Goal: Task Accomplishment & Management: Manage account settings

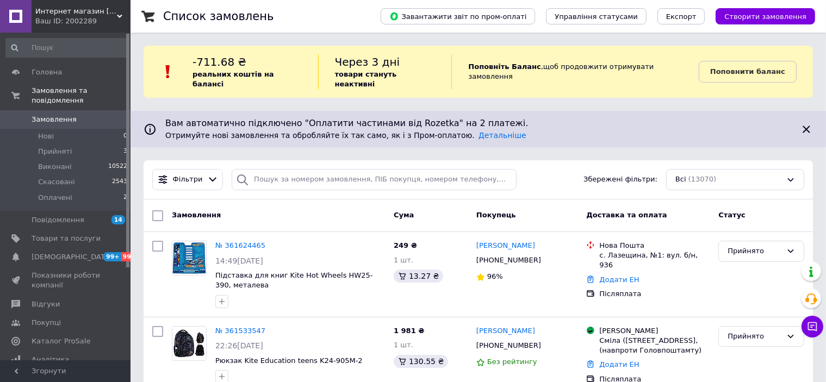
scroll to position [109, 0]
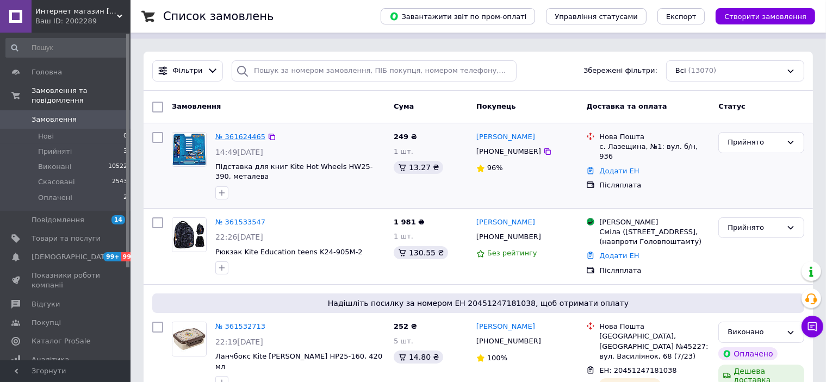
click at [244, 133] on link "№ 361624465" at bounding box center [240, 137] width 50 height 8
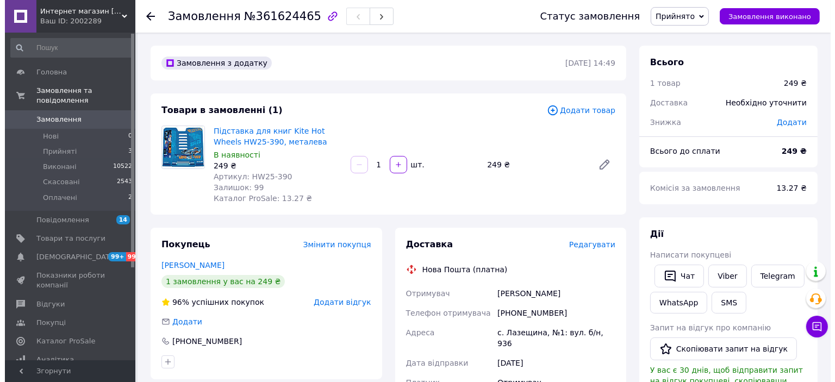
scroll to position [109, 0]
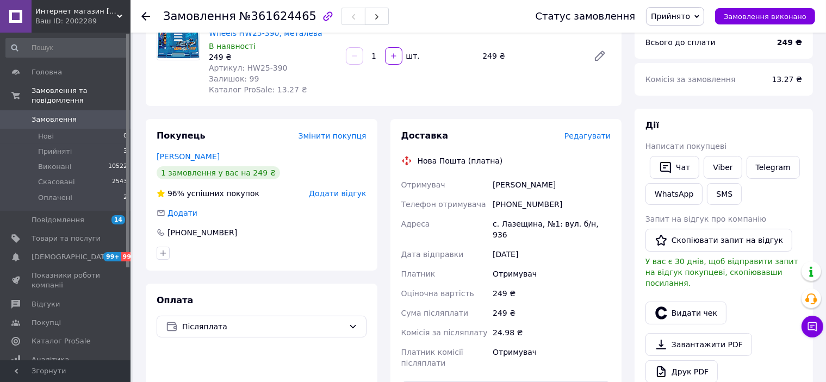
click at [336, 193] on span "Додати відгук" at bounding box center [337, 193] width 57 height 9
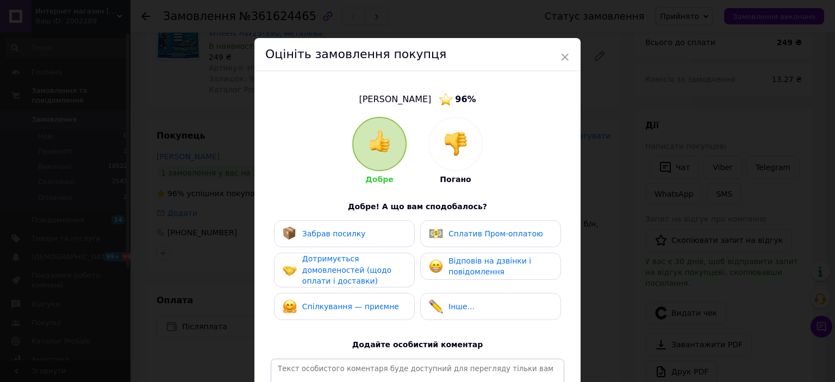
click at [367, 269] on span "Дотримується домовленостей (щодо оплати і доставки)" at bounding box center [346, 270] width 89 height 31
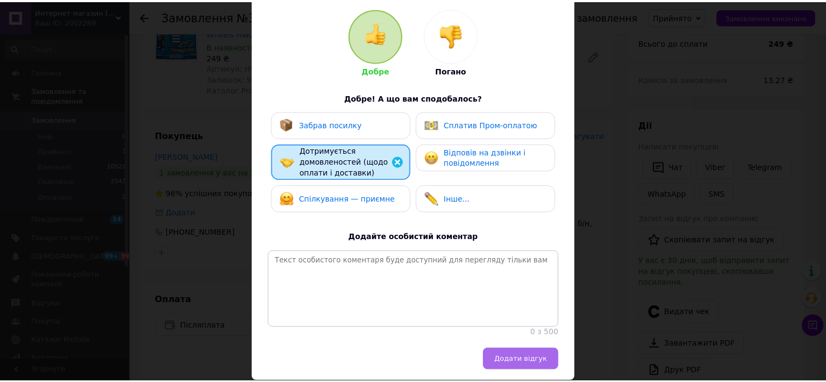
scroll to position [157, 0]
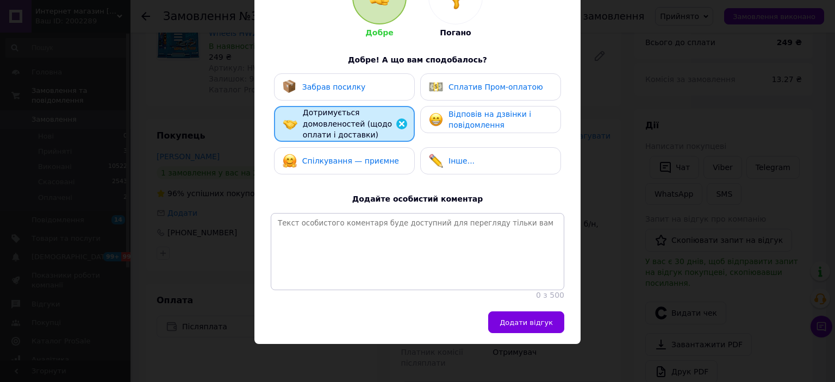
drag, startPoint x: 520, startPoint y: 317, endPoint x: 509, endPoint y: 297, distance: 22.9
click at [519, 319] on span "Додати відгук" at bounding box center [526, 323] width 53 height 8
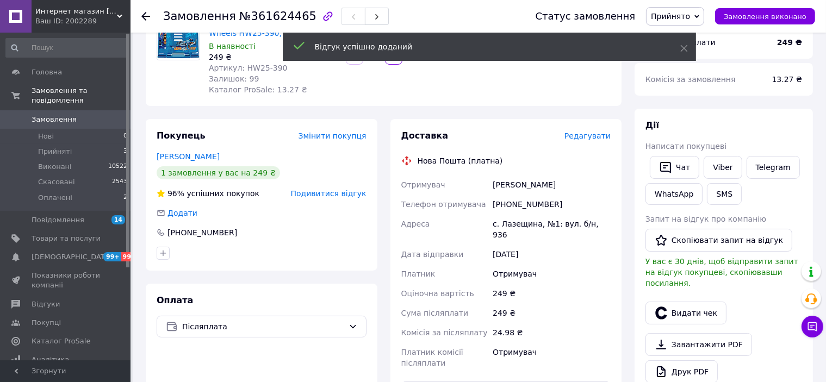
click at [587, 137] on span "Редагувати" at bounding box center [588, 136] width 46 height 9
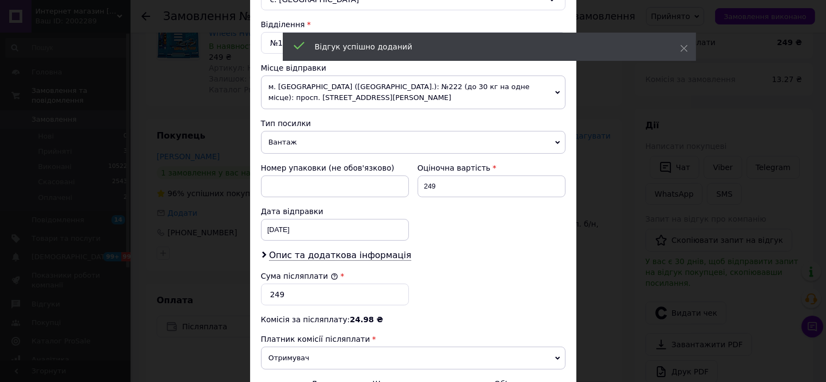
scroll to position [455, 0]
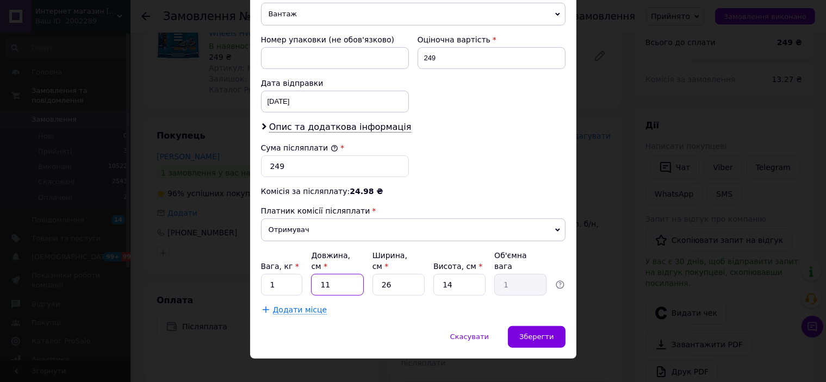
click at [335, 274] on input "11" at bounding box center [337, 285] width 52 height 22
type input "1"
type input "0.1"
type input "2"
type input "0.18"
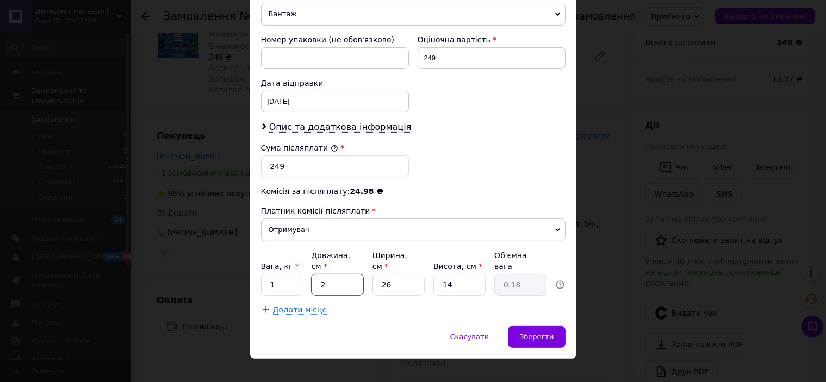
type input "26"
type input "2.37"
type input "26"
click at [396, 274] on input "26" at bounding box center [399, 285] width 52 height 22
type input "2"
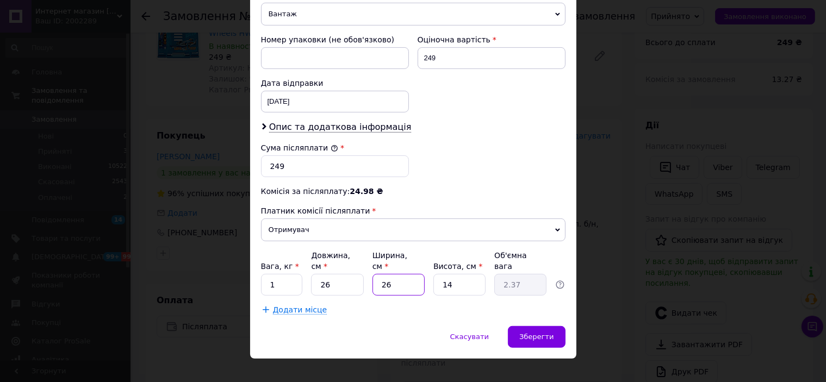
type input "0.18"
type input "25"
type input "2.28"
type input "25"
click at [452, 274] on input "14" at bounding box center [459, 285] width 52 height 22
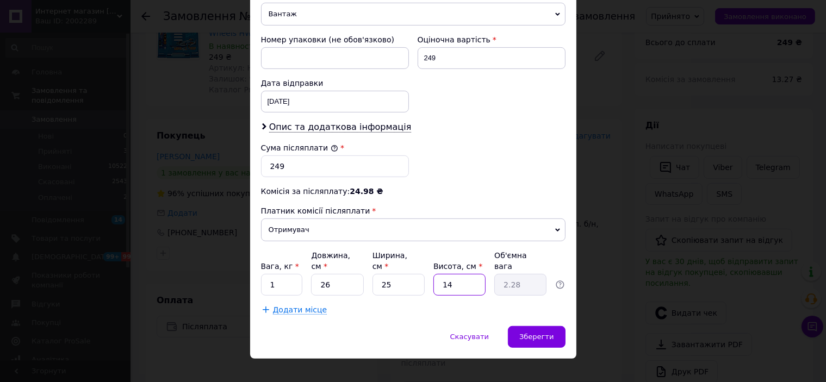
type input "147"
type input "23.89"
type input "14"
type input "2.28"
type input "1"
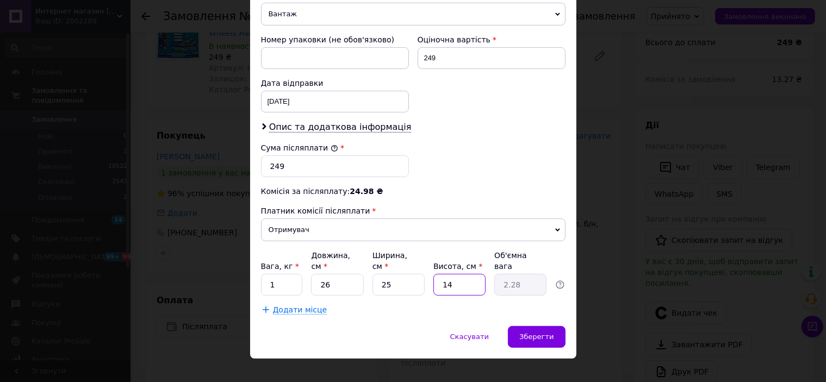
type input "0.16"
type input "7"
type input "1.14"
click at [461, 274] on input "7" at bounding box center [459, 285] width 52 height 22
type input "8"
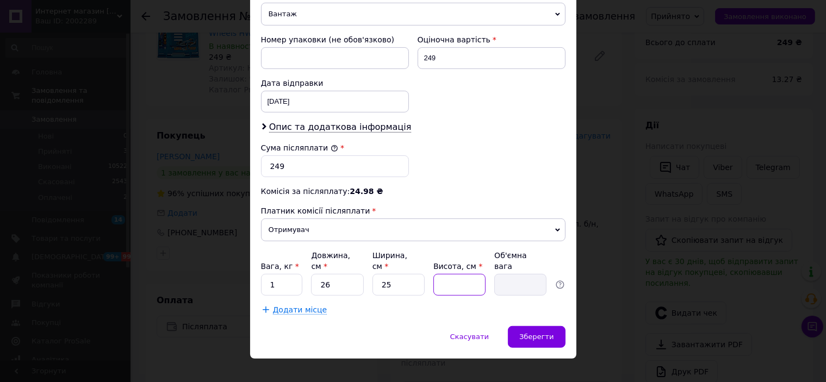
type input "1.3"
type input "8"
click at [533, 333] on span "Зберегти" at bounding box center [536, 337] width 34 height 8
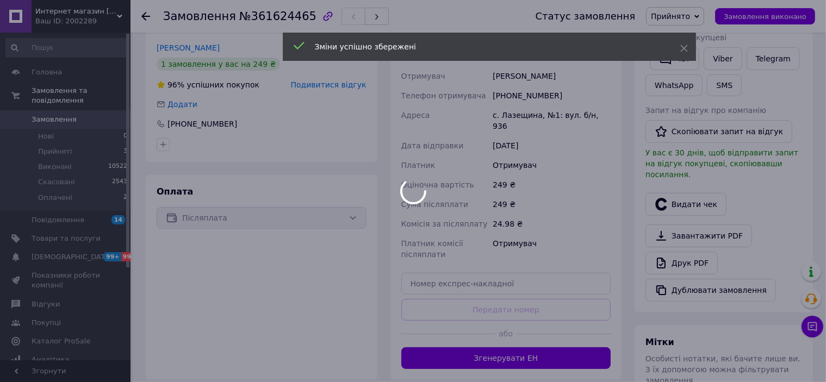
scroll to position [272, 0]
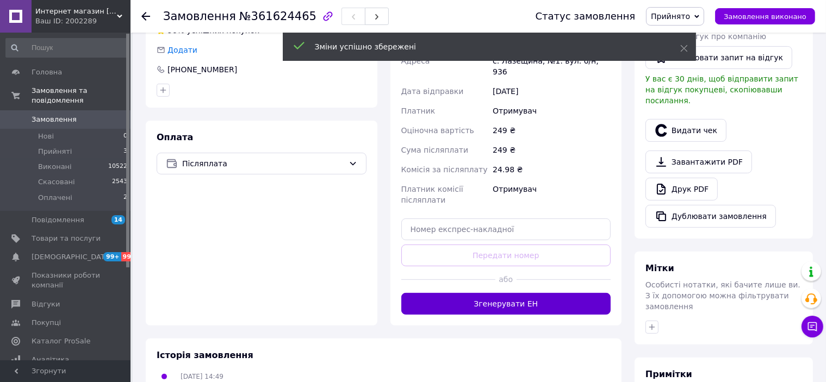
click at [511, 293] on button "Згенерувати ЕН" at bounding box center [506, 304] width 210 height 22
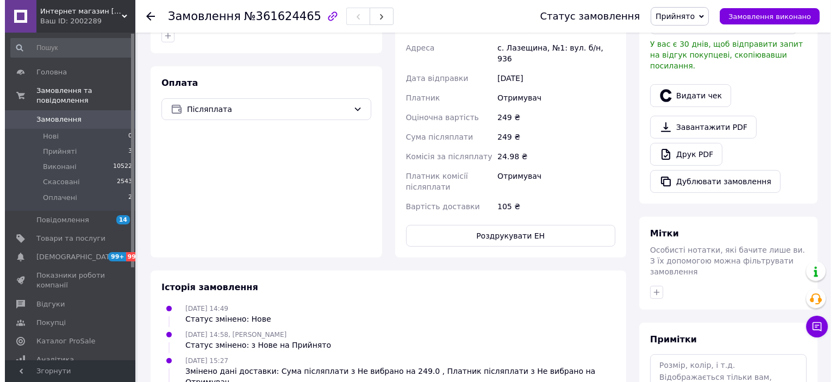
scroll to position [163, 0]
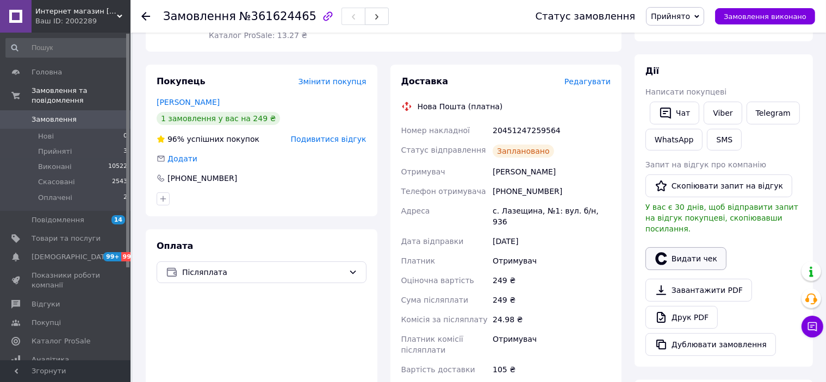
drag, startPoint x: 692, startPoint y: 248, endPoint x: 685, endPoint y: 247, distance: 7.1
click at [692, 248] on button "Видати чек" at bounding box center [686, 258] width 81 height 23
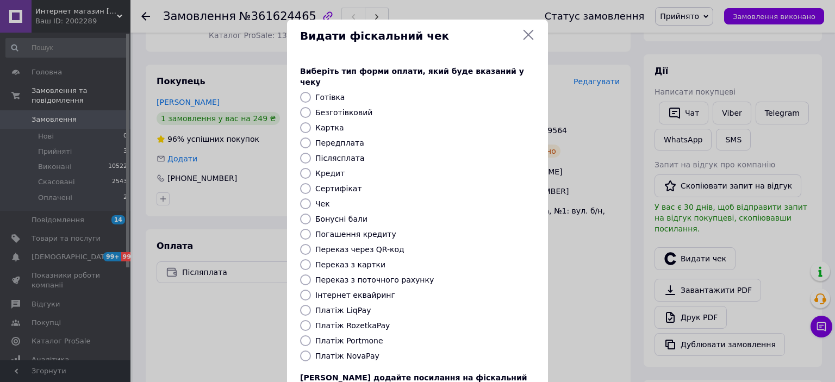
click at [305, 351] on input "Платіж NovaPay" at bounding box center [305, 356] width 11 height 11
radio input "true"
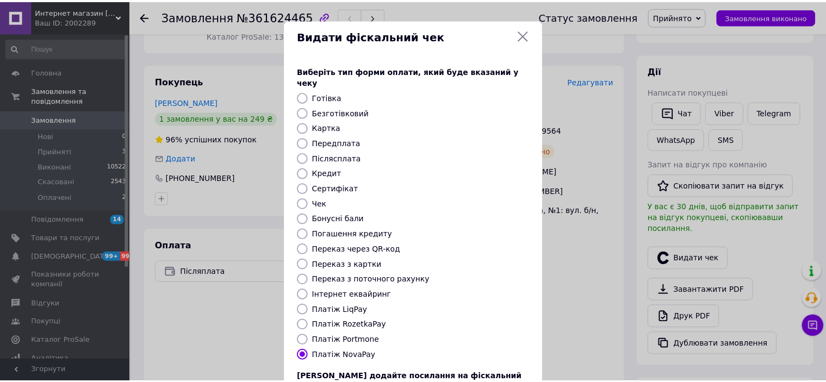
scroll to position [84, 0]
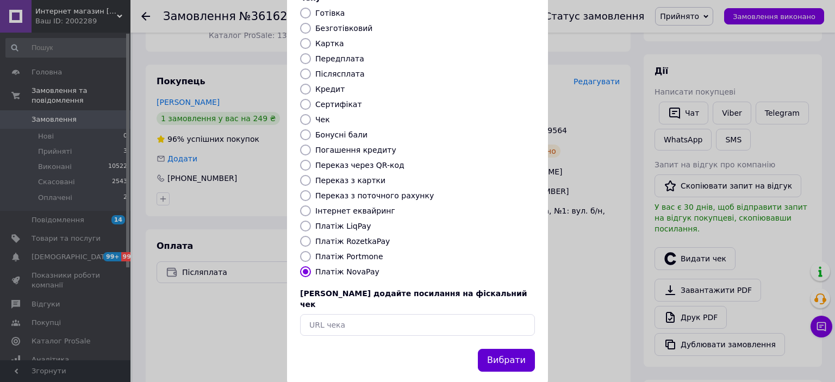
click at [509, 349] on button "Вибрати" at bounding box center [506, 360] width 57 height 23
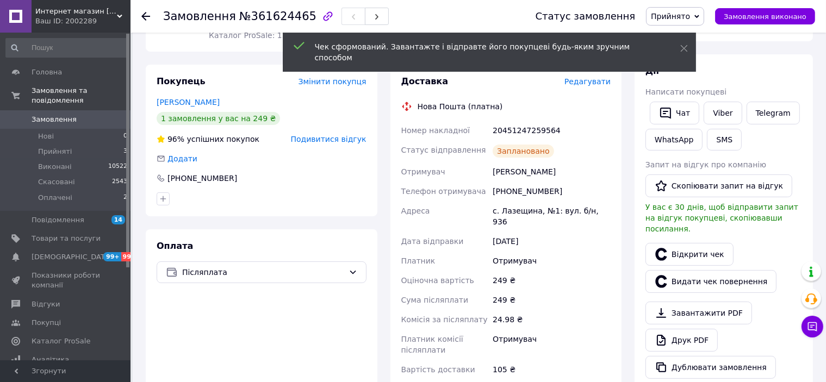
click at [764, 15] on span "Замовлення виконано" at bounding box center [765, 17] width 83 height 8
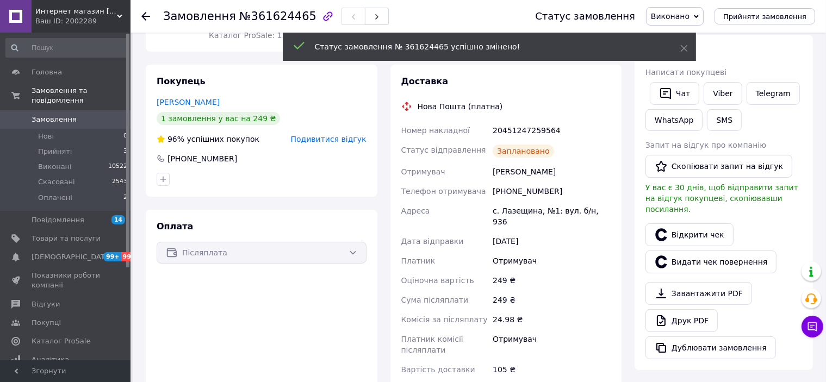
click at [48, 115] on span "Замовлення" at bounding box center [54, 120] width 45 height 10
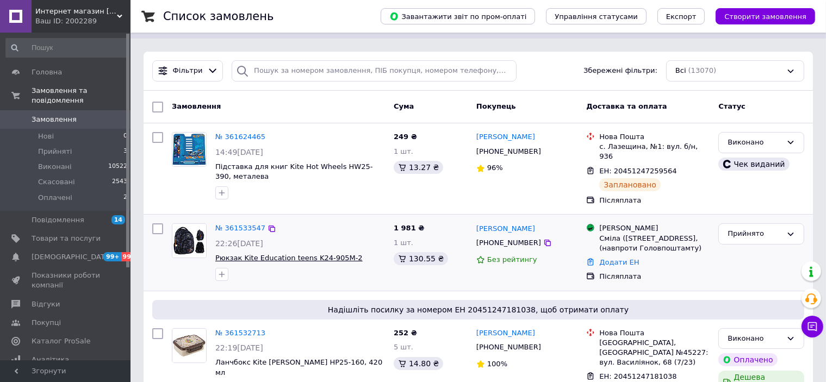
scroll to position [272, 0]
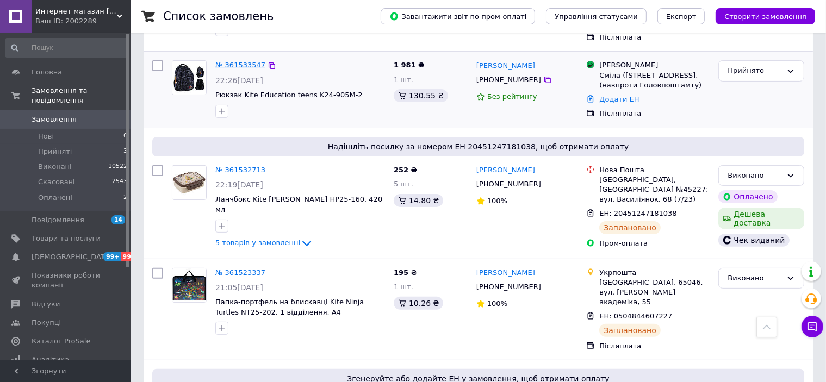
click at [235, 61] on link "№ 361533547" at bounding box center [240, 65] width 50 height 8
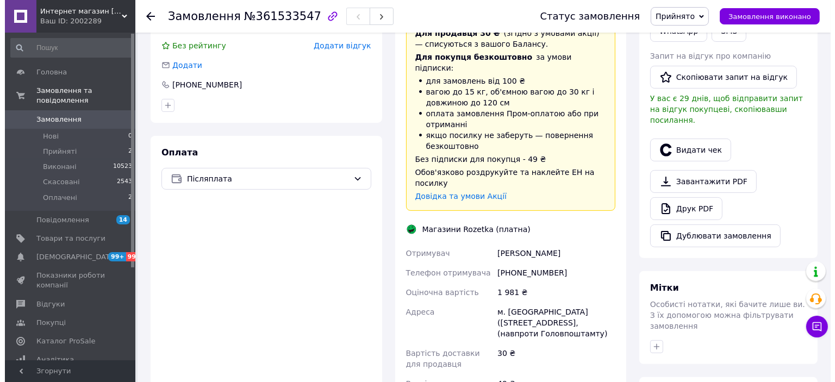
scroll to position [163, 0]
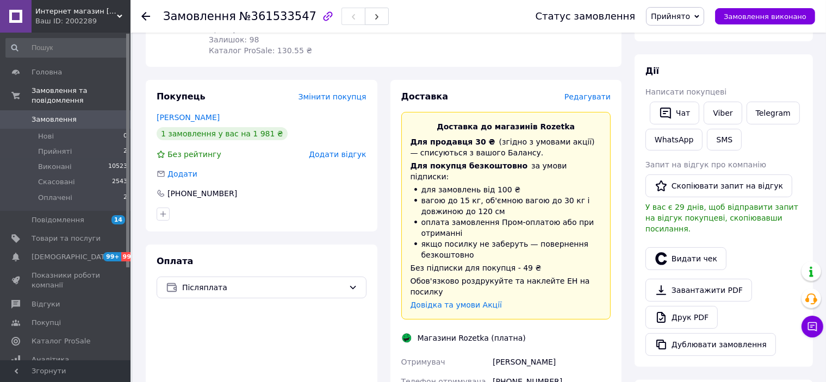
click at [333, 153] on span "Додати відгук" at bounding box center [337, 154] width 57 height 9
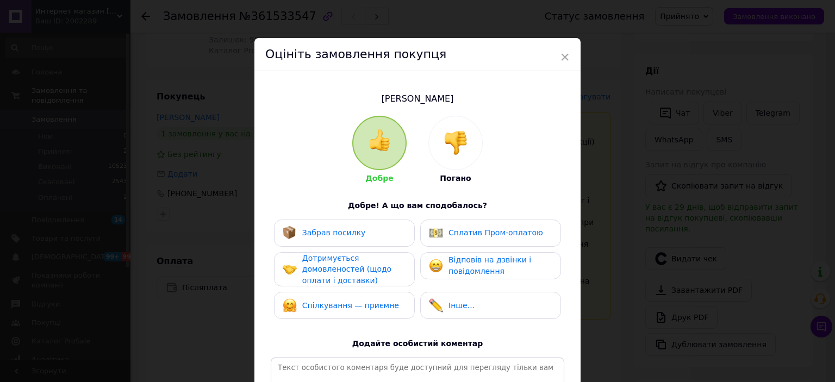
click at [335, 268] on span "Дотримується домовленостей (щодо оплати і доставки)" at bounding box center [346, 269] width 89 height 31
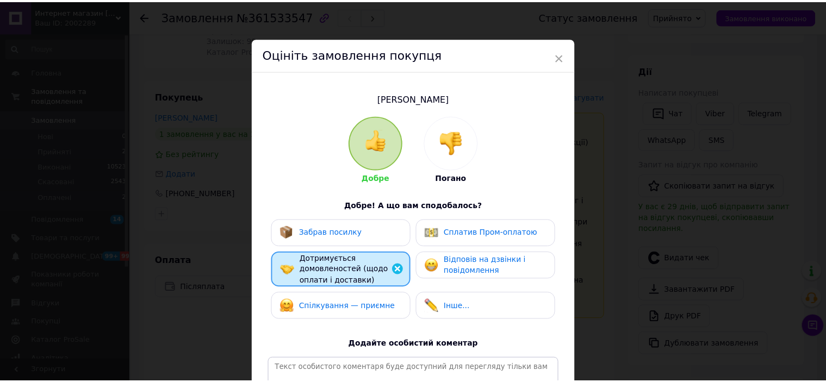
scroll to position [156, 0]
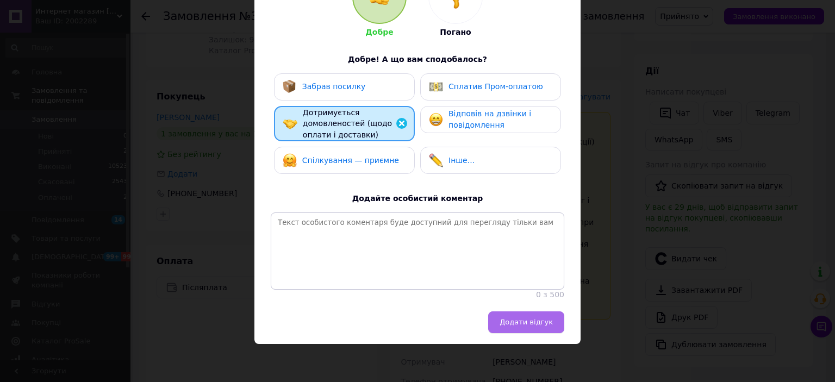
click at [504, 318] on button "Додати відгук" at bounding box center [526, 323] width 76 height 22
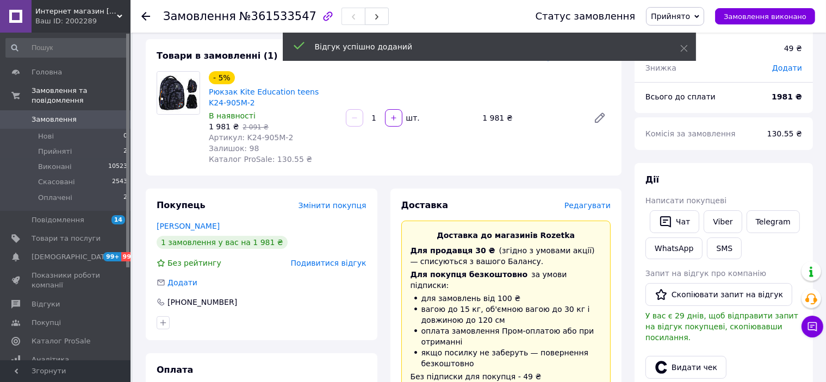
scroll to position [163, 0]
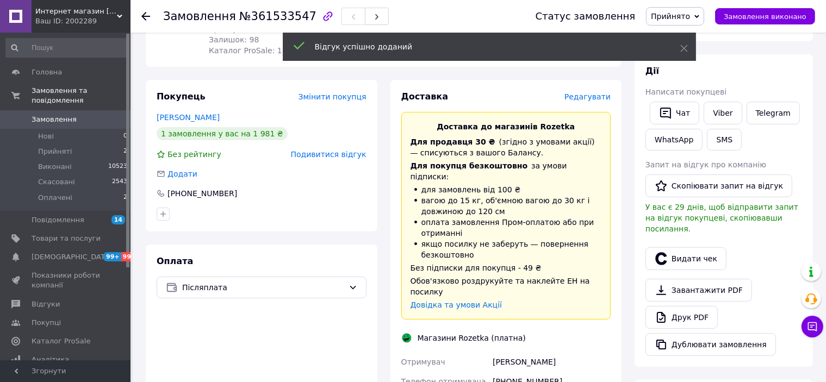
click at [588, 98] on span "Редагувати" at bounding box center [588, 96] width 46 height 9
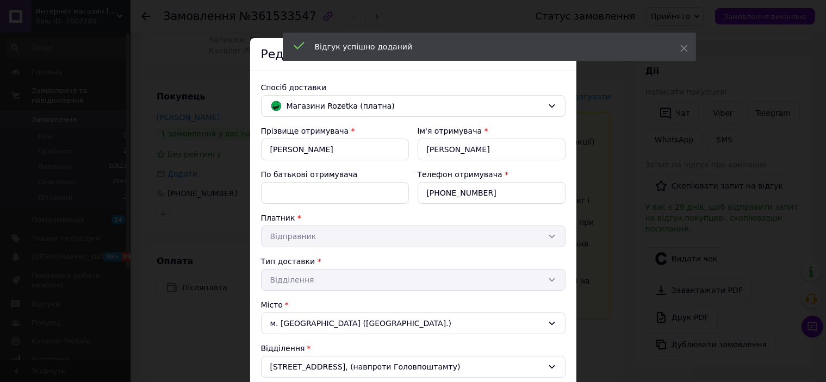
scroll to position [226, 0]
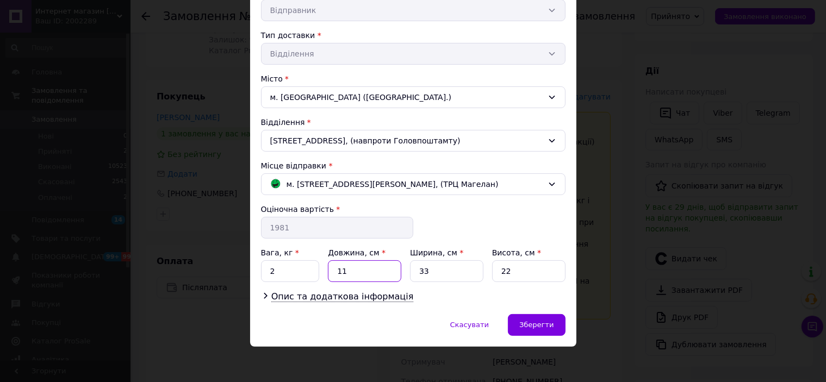
click at [355, 268] on input "11" at bounding box center [364, 272] width 73 height 22
type input "1"
type input "43"
click at [448, 265] on input "33" at bounding box center [446, 272] width 73 height 22
type input "31"
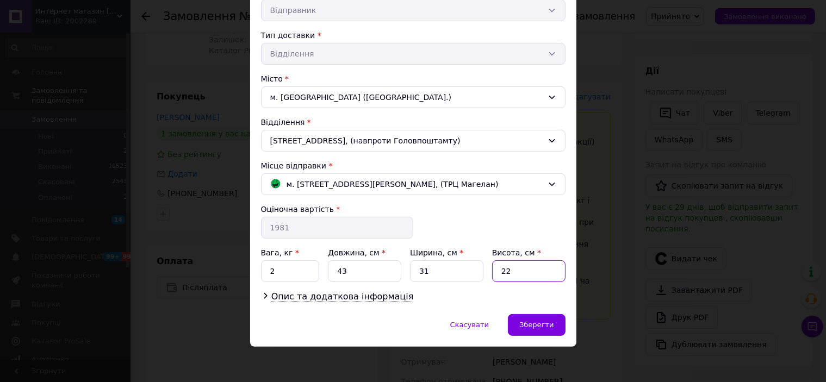
click at [513, 269] on input "22" at bounding box center [528, 272] width 73 height 22
type input "2"
type input "6"
click at [541, 321] on span "Зберегти" at bounding box center [536, 325] width 34 height 8
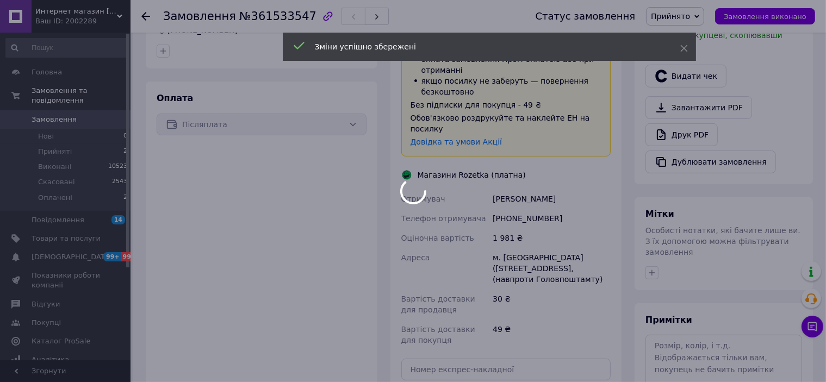
scroll to position [381, 0]
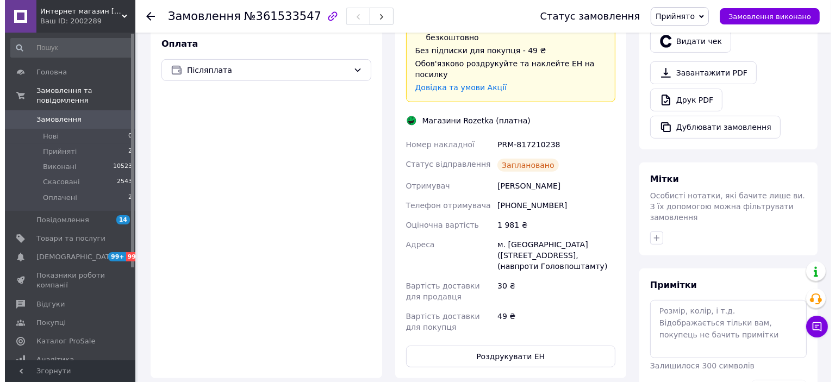
scroll to position [272, 0]
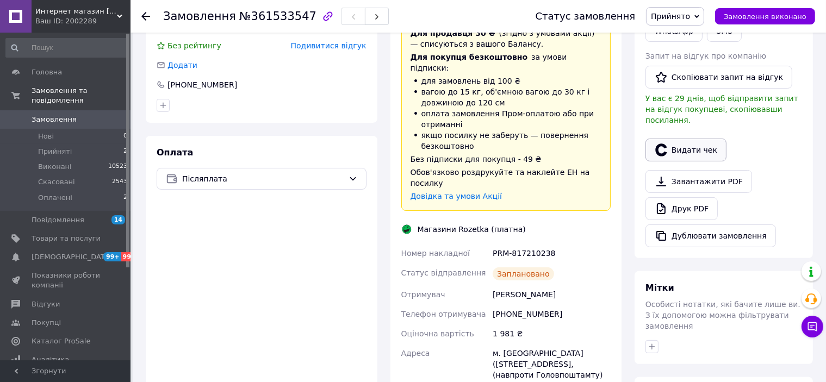
click at [683, 139] on button "Видати чек" at bounding box center [686, 150] width 81 height 23
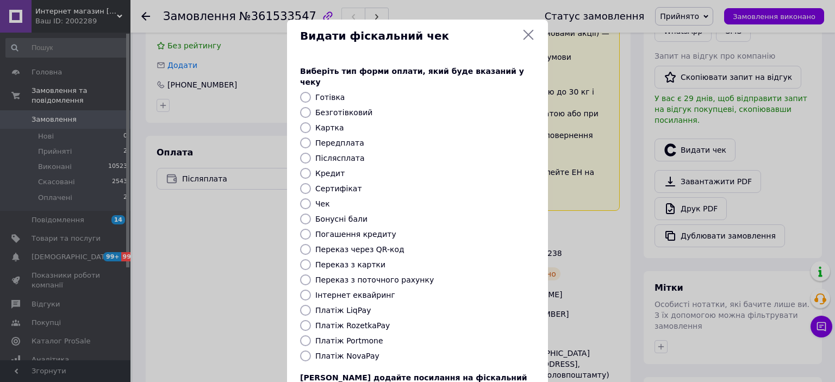
click at [307, 320] on input "Платіж RozetkaPay" at bounding box center [305, 325] width 11 height 11
radio input "true"
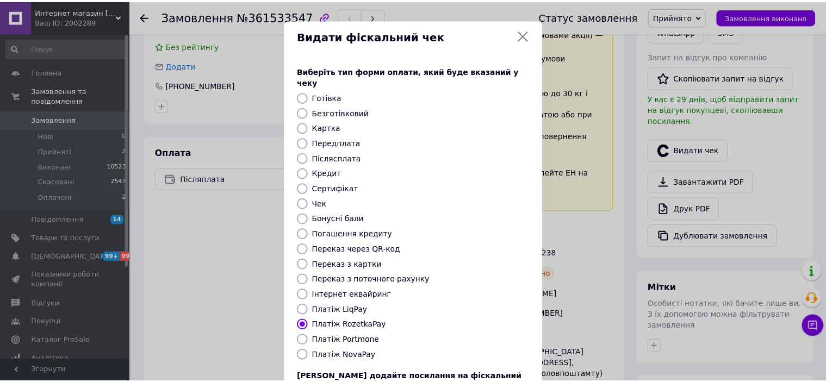
scroll to position [84, 0]
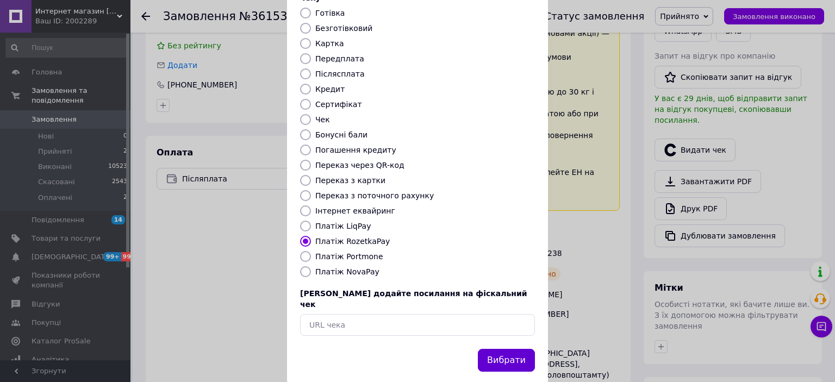
click at [501, 349] on button "Вибрати" at bounding box center [506, 360] width 57 height 23
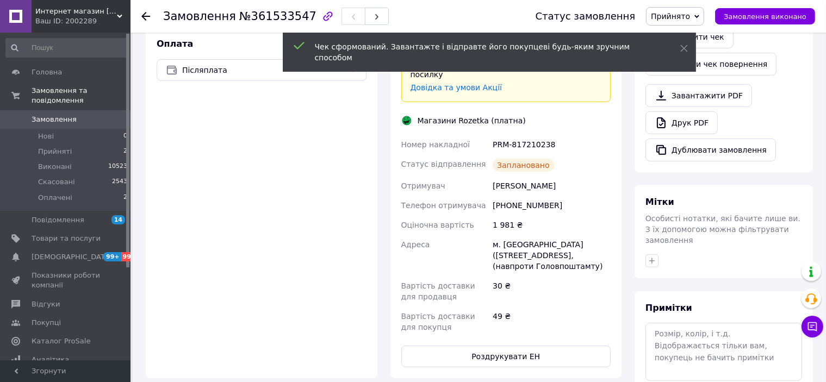
scroll to position [435, 0]
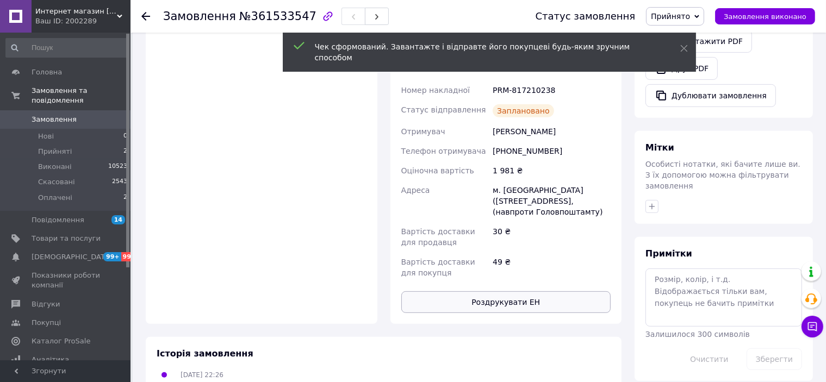
click at [506, 292] on button "Роздрукувати ЕН" at bounding box center [506, 303] width 210 height 22
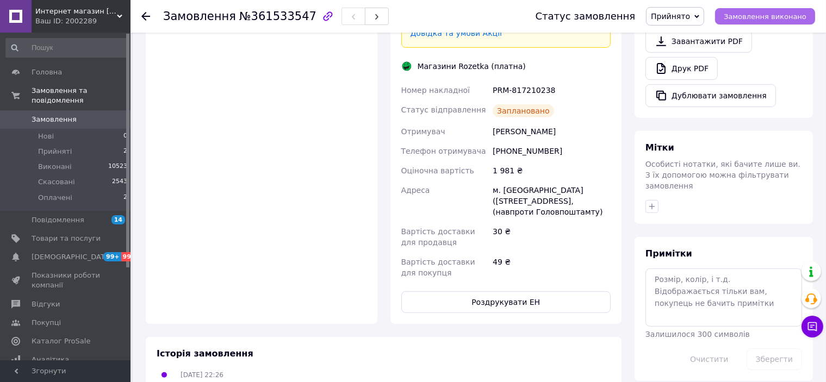
click at [748, 13] on span "Замовлення виконано" at bounding box center [765, 17] width 83 height 8
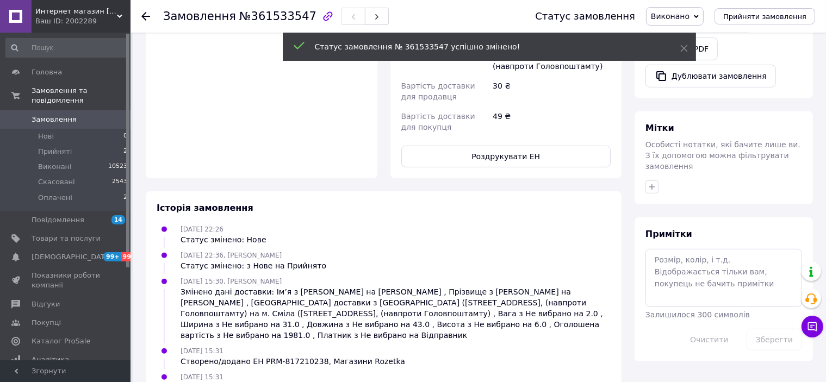
scroll to position [415, 0]
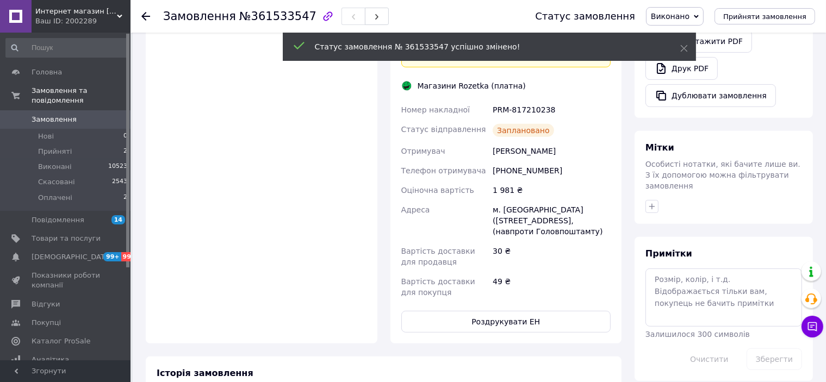
click at [46, 115] on span "Замовлення" at bounding box center [54, 120] width 45 height 10
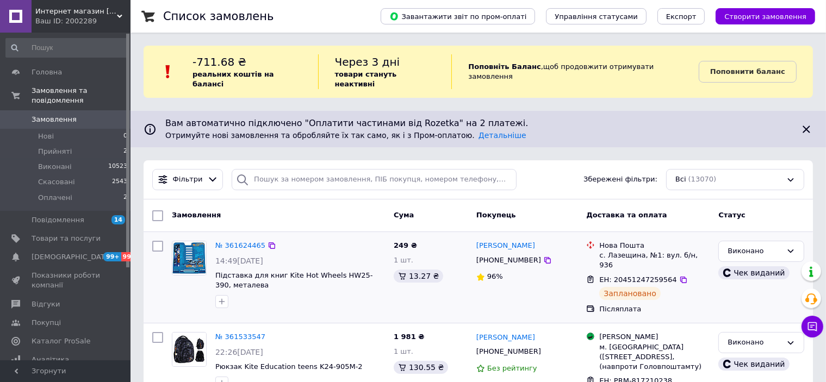
click at [152, 278] on div at bounding box center [158, 278] width 20 height 82
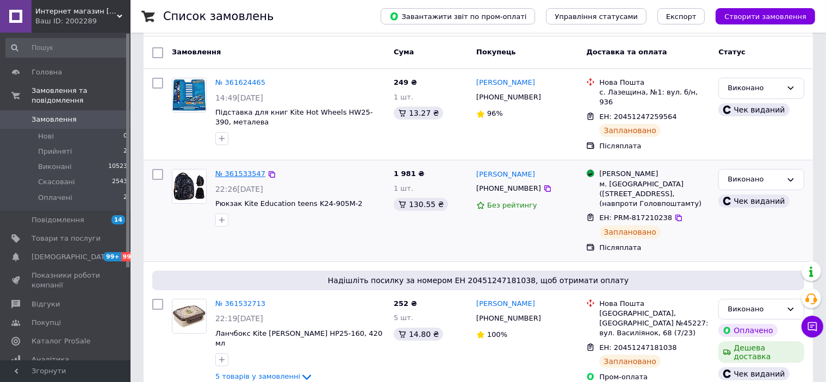
click at [237, 170] on link "№ 361533547" at bounding box center [240, 174] width 50 height 8
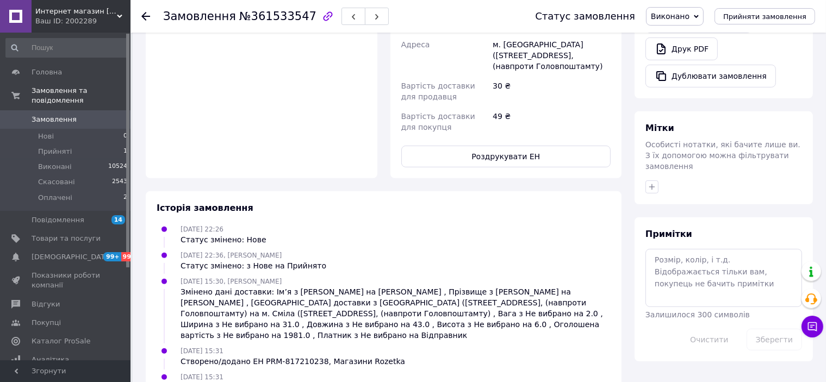
scroll to position [475, 0]
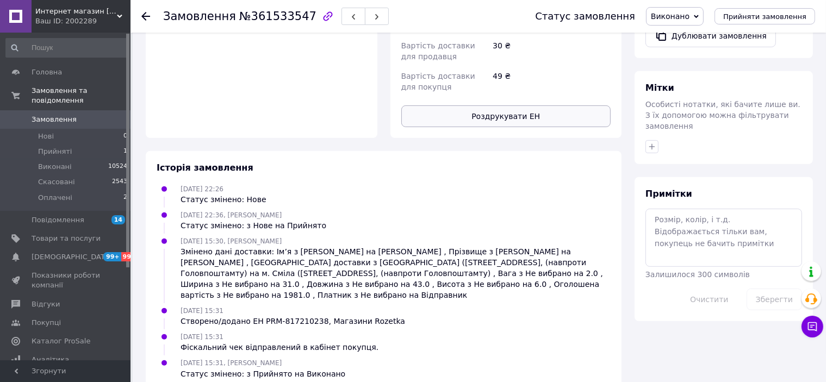
click at [503, 106] on button "Роздрукувати ЕН" at bounding box center [506, 117] width 210 height 22
click at [47, 115] on span "Замовлення" at bounding box center [54, 120] width 45 height 10
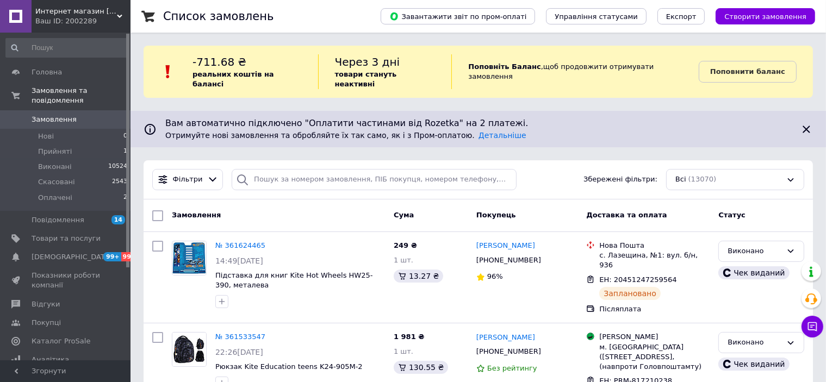
click at [749, 67] on b "Поповнити баланс" at bounding box center [747, 71] width 75 height 8
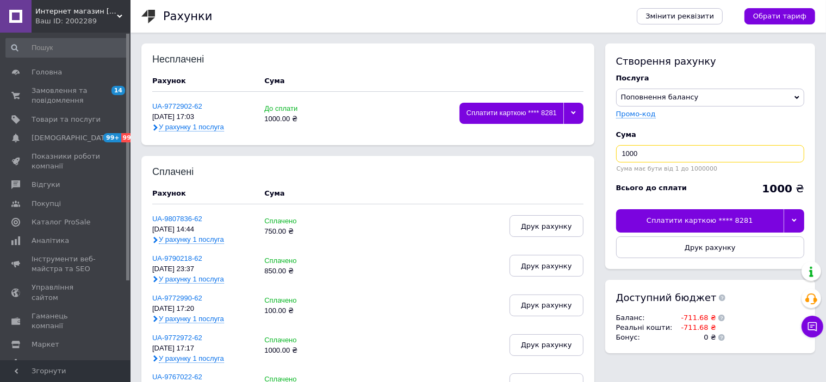
drag, startPoint x: 640, startPoint y: 154, endPoint x: 598, endPoint y: 147, distance: 42.4
type input "720"
drag, startPoint x: 801, startPoint y: 218, endPoint x: 776, endPoint y: 230, distance: 27.7
click at [799, 218] on div at bounding box center [794, 220] width 21 height 23
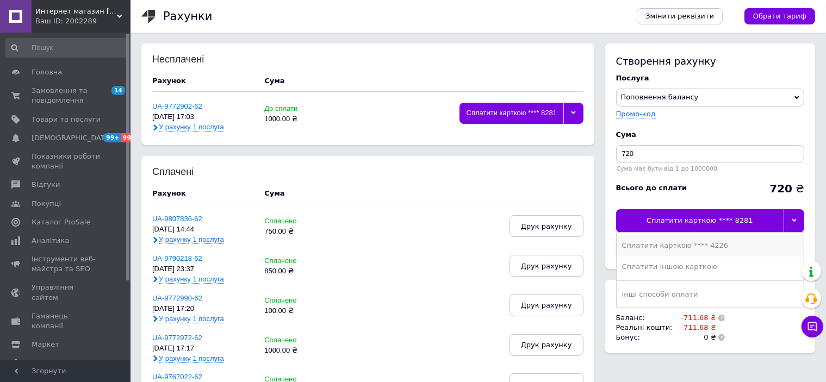
click at [703, 247] on div "Сплатити карткою **** 4226" at bounding box center [710, 246] width 176 height 10
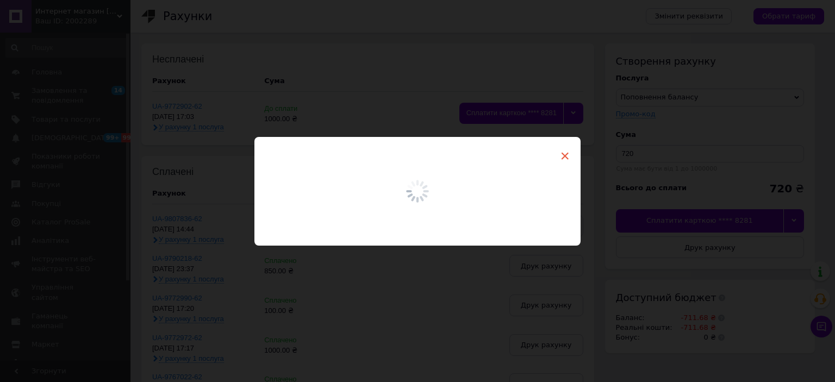
click at [560, 154] on span "×" at bounding box center [565, 156] width 10 height 18
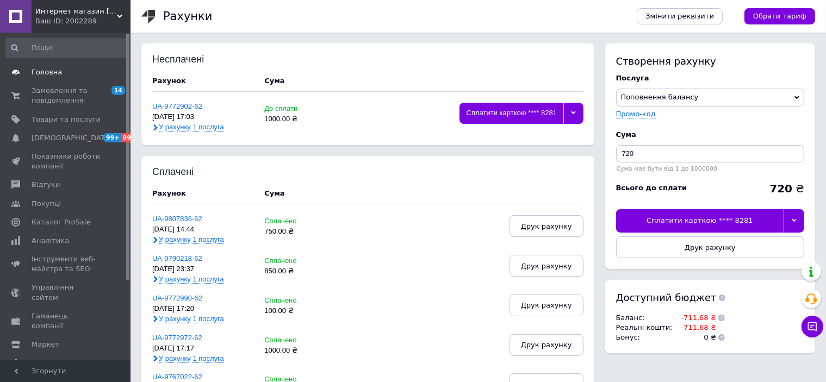
click at [40, 71] on span "Головна" at bounding box center [47, 72] width 30 height 10
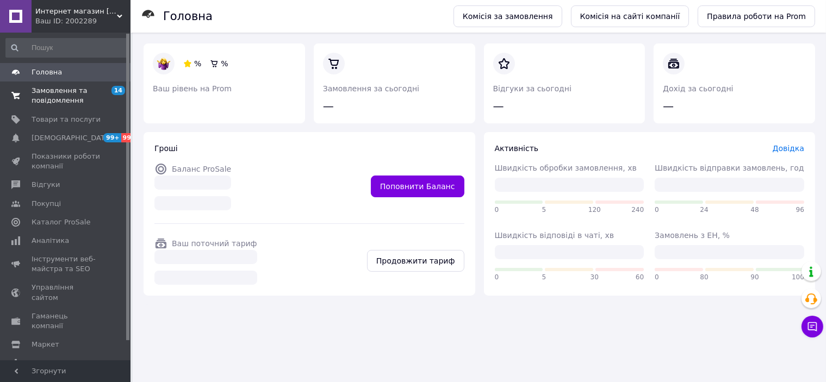
click at [51, 90] on span "Замовлення та повідомлення" at bounding box center [66, 96] width 69 height 20
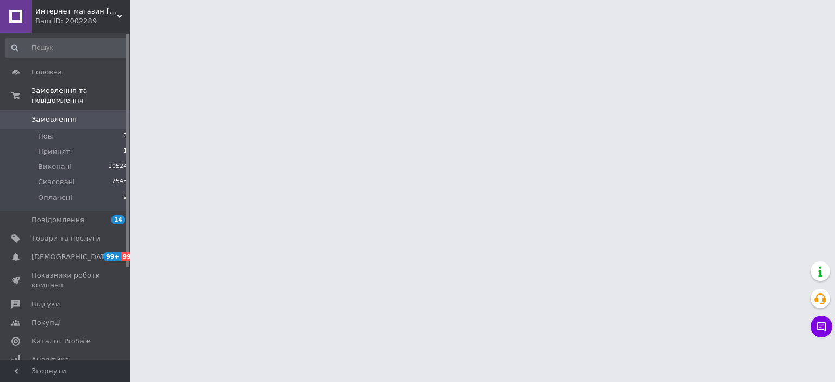
click at [49, 115] on span "Замовлення" at bounding box center [54, 120] width 45 height 10
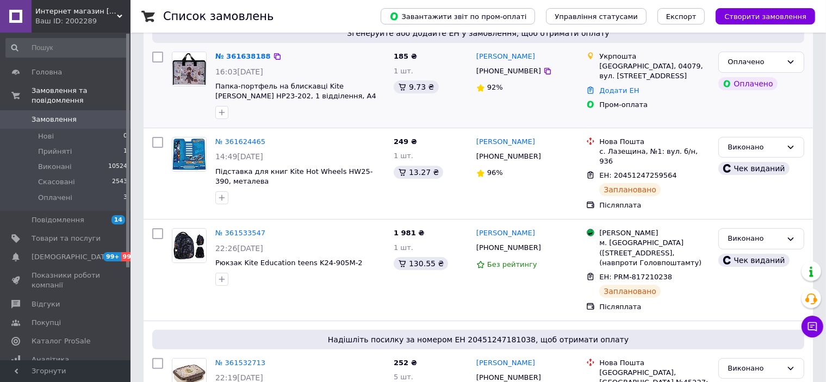
scroll to position [272, 0]
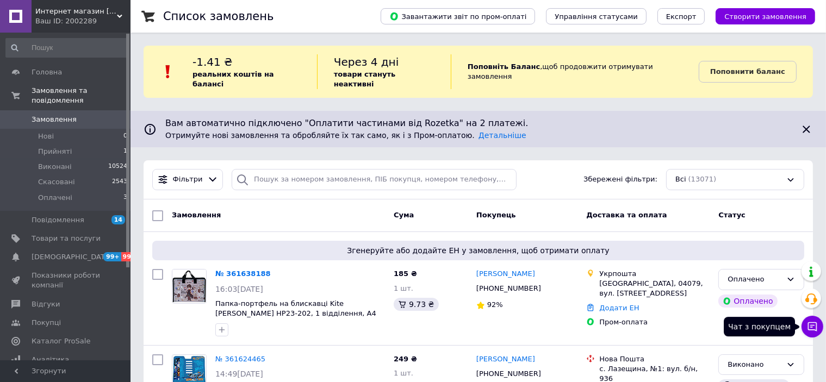
click at [815, 326] on icon at bounding box center [812, 326] width 11 height 11
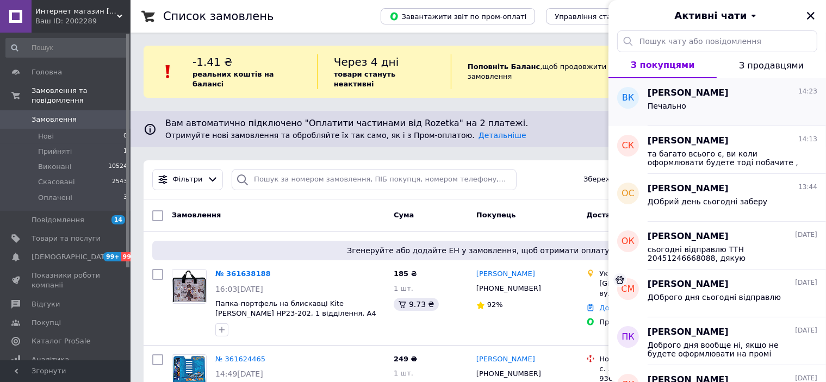
click at [702, 104] on div "Печально" at bounding box center [733, 108] width 170 height 17
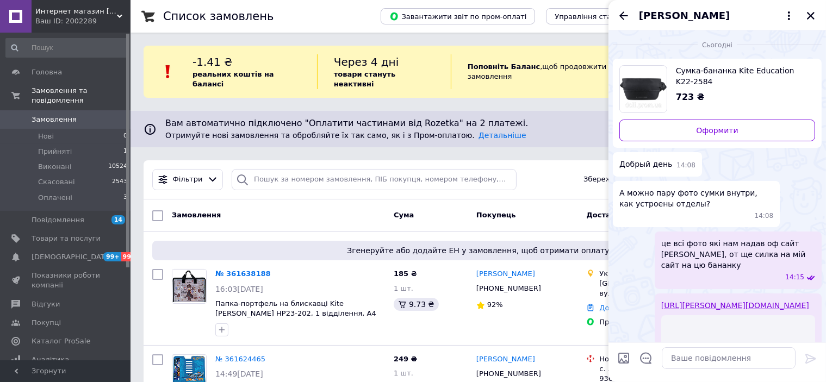
scroll to position [148, 0]
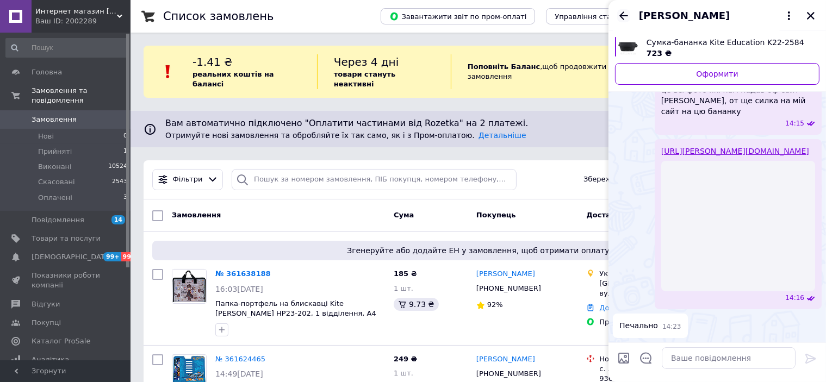
click at [624, 16] on icon "Назад" at bounding box center [623, 15] width 13 height 13
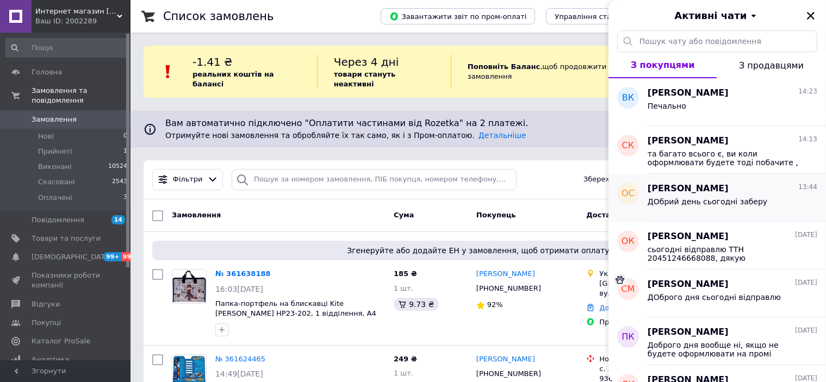
click at [690, 193] on span "Олександр Суменок" at bounding box center [688, 189] width 81 height 13
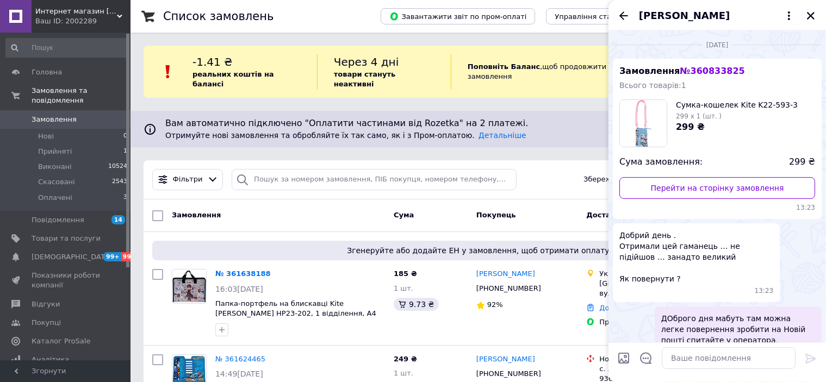
scroll to position [726, 0]
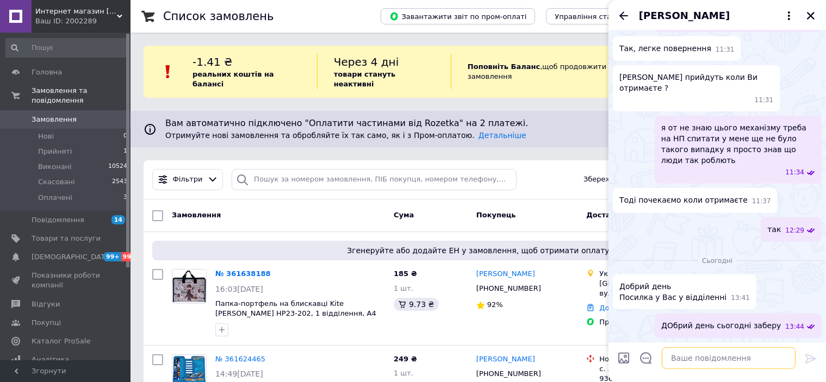
click at [686, 359] on textarea at bounding box center [729, 359] width 134 height 22
click at [742, 358] on textarea "забрав куди вам 299 грн зкинути?" at bounding box center [718, 359] width 156 height 22
type textarea "забрав куди вам 299 грн скинути?"
click at [805, 353] on icon at bounding box center [810, 358] width 13 height 13
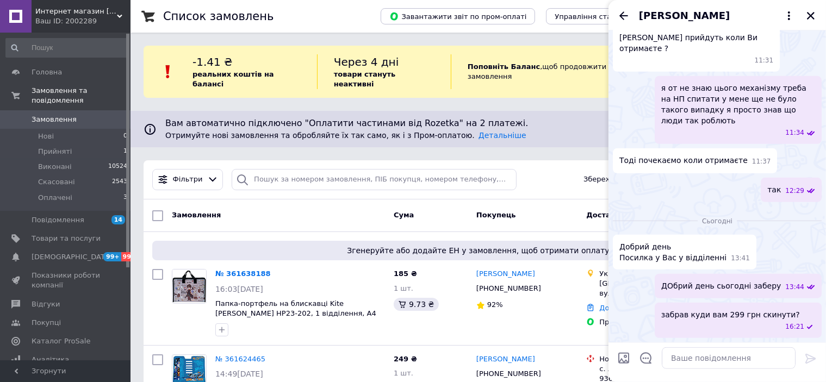
scroll to position [755, 0]
click at [809, 15] on icon "Закрити" at bounding box center [811, 16] width 10 height 10
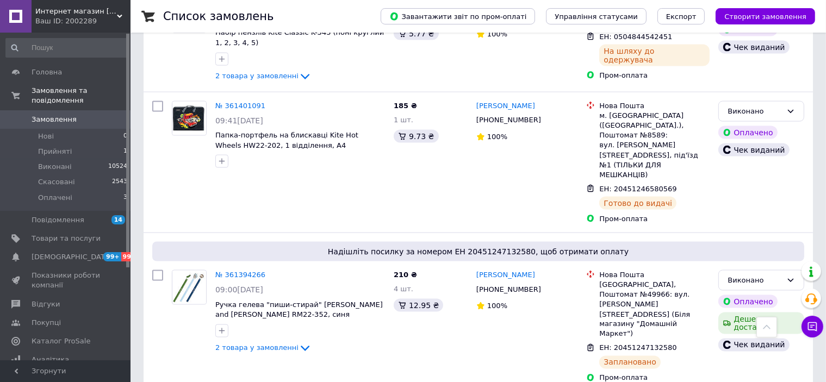
scroll to position [1849, 0]
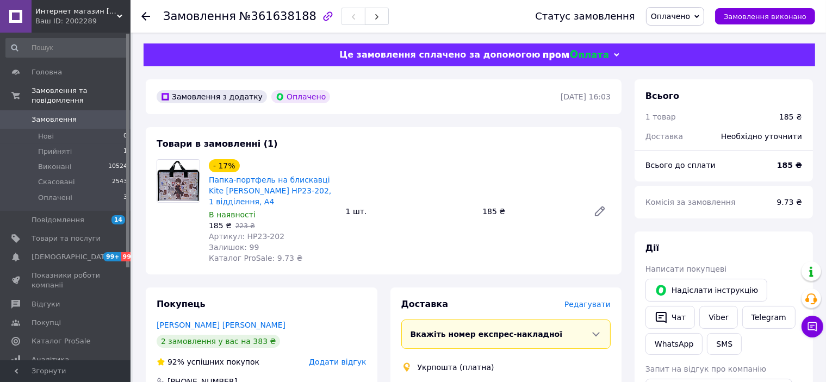
scroll to position [218, 0]
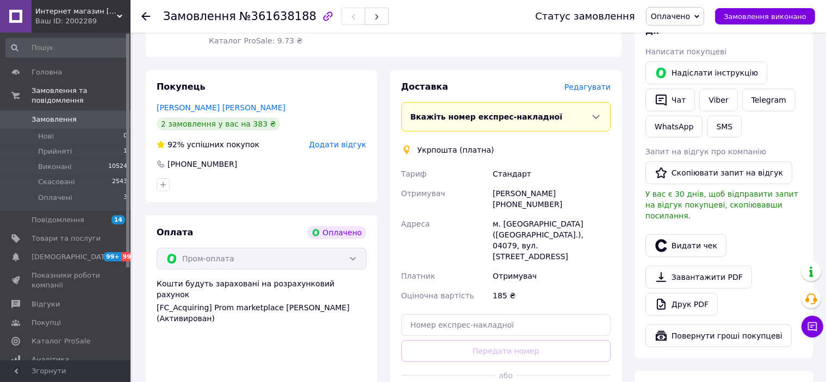
drag, startPoint x: 507, startPoint y: 202, endPoint x: 525, endPoint y: 206, distance: 18.3
click at [575, 206] on div "[PERSON_NAME] [PHONE_NUMBER]" at bounding box center [552, 199] width 122 height 30
copy div "0506007770"
click at [206, 195] on div "Покупець [PERSON_NAME] [PERSON_NAME] 2 замовлення у вас на 383 ₴ 92% успішних п…" at bounding box center [262, 136] width 232 height 132
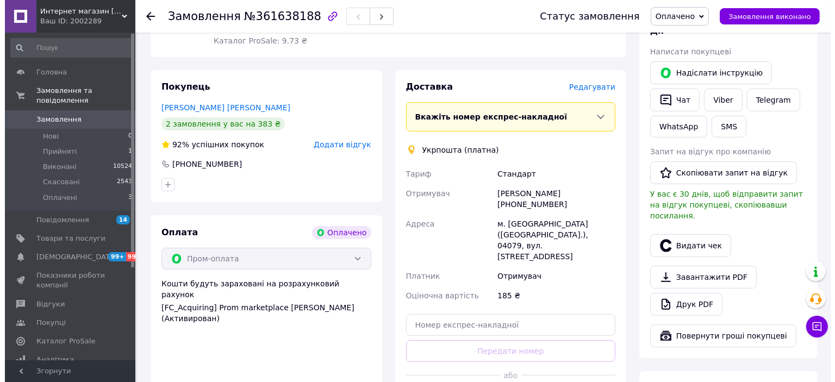
scroll to position [109, 0]
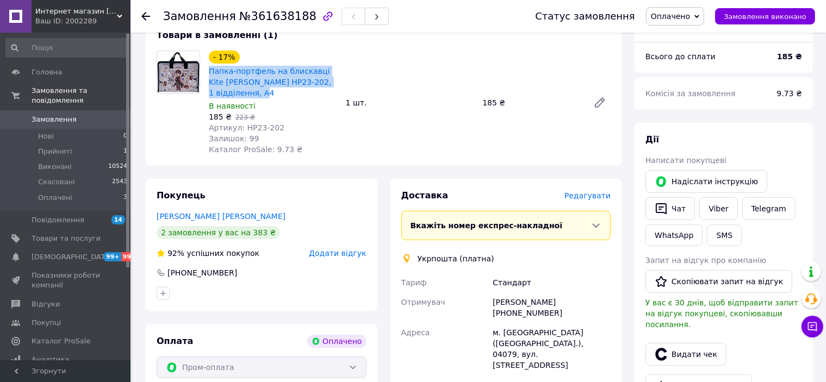
drag, startPoint x: 232, startPoint y: 97, endPoint x: 208, endPoint y: 75, distance: 33.1
click at [208, 75] on div "Папка-портфель на блискавці Kite [PERSON_NAME] HP23-202, 1 відділення, A4" at bounding box center [273, 82] width 131 height 35
copy link "Папка-портфель на блискавці Kite [PERSON_NAME] HP23-202, 1 відділення, A4"
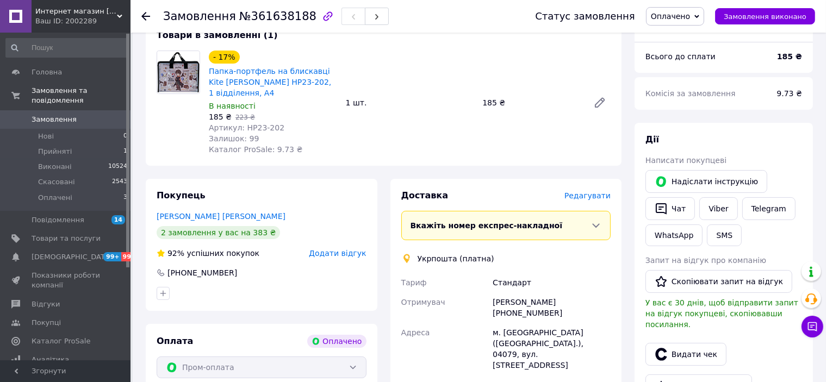
click at [165, 126] on div at bounding box center [178, 103] width 52 height 104
click at [329, 256] on span "Додати відгук" at bounding box center [337, 253] width 57 height 9
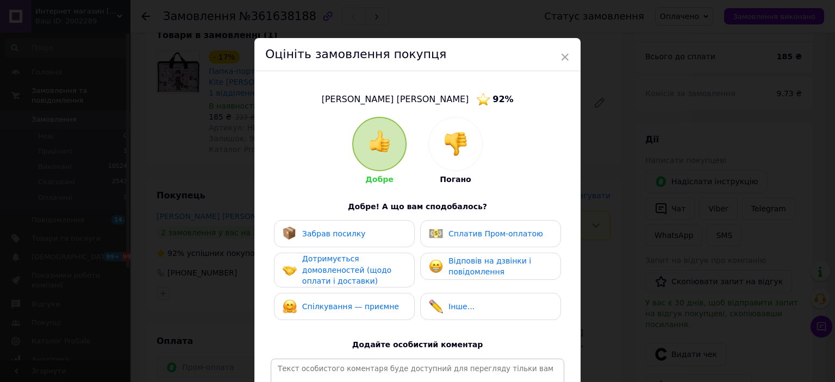
drag, startPoint x: 339, startPoint y: 270, endPoint x: 356, endPoint y: 274, distance: 17.2
click at [340, 270] on span "Дотримується домовленостей (щодо оплати і доставки)" at bounding box center [346, 270] width 89 height 31
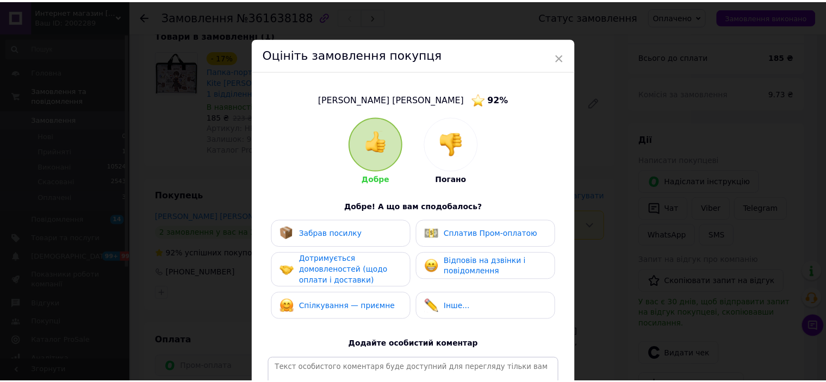
scroll to position [157, 0]
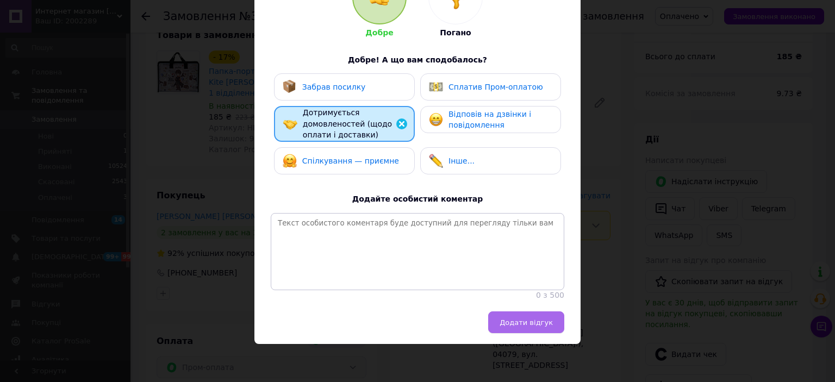
click at [512, 320] on span "Додати відгук" at bounding box center [526, 323] width 53 height 8
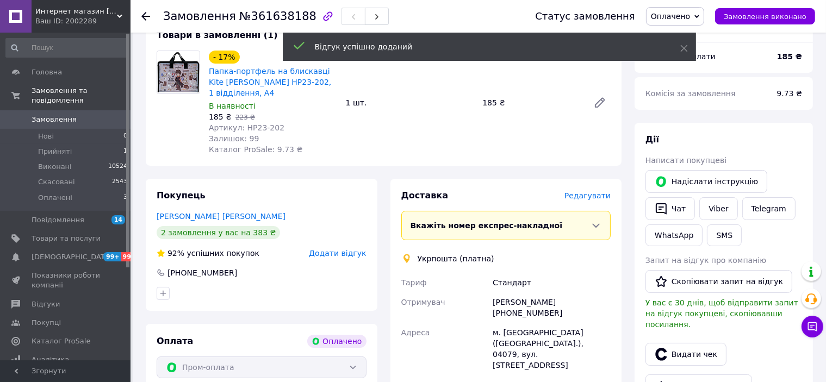
click at [587, 199] on span "Редагувати" at bounding box center [588, 195] width 46 height 9
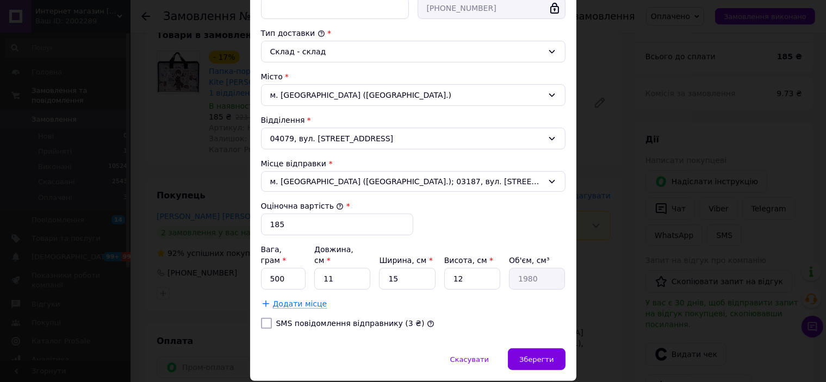
scroll to position [163, 0]
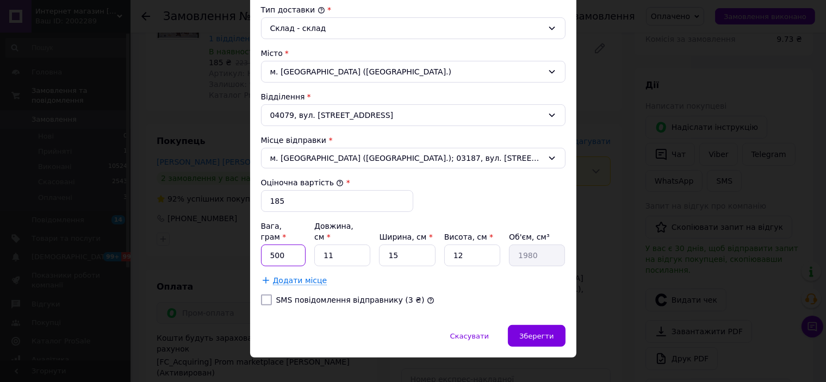
click at [297, 245] on input "500" at bounding box center [283, 256] width 45 height 22
type input "5"
type input "206"
click at [345, 245] on input "11" at bounding box center [342, 256] width 56 height 22
type input "1"
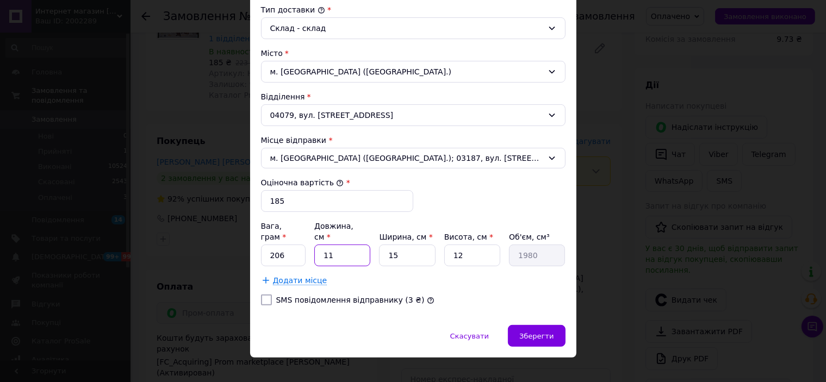
type input "180"
type input "4"
type input "720"
type input "40"
type input "7200"
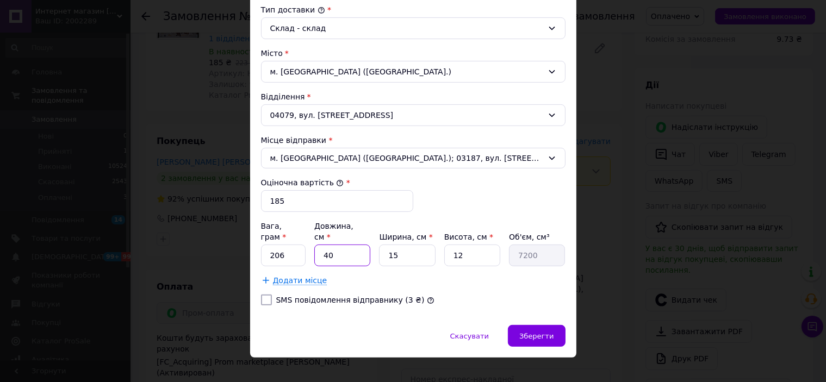
type input "40"
click at [405, 245] on input "15" at bounding box center [407, 256] width 56 height 22
type input "1"
type input "480"
type input "2"
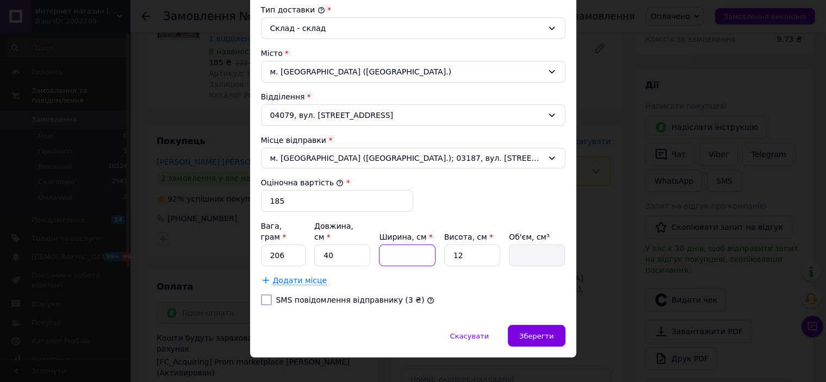
type input "960"
type input "29"
type input "13920"
type input "29"
click at [463, 245] on input "12" at bounding box center [472, 256] width 56 height 22
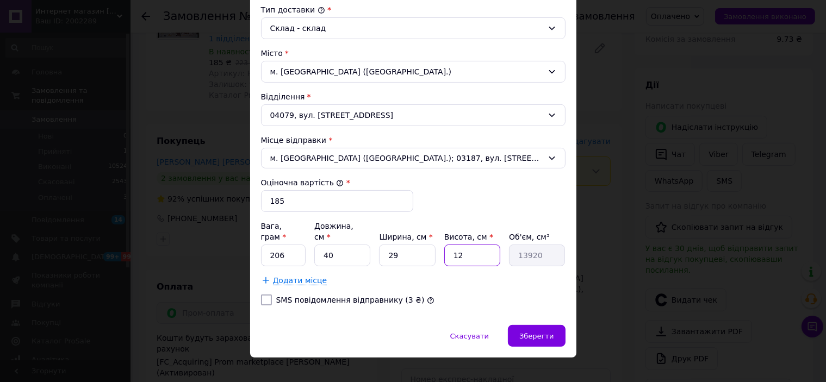
type input "1"
type input "1160"
type input "3"
type input "3480"
type input "3"
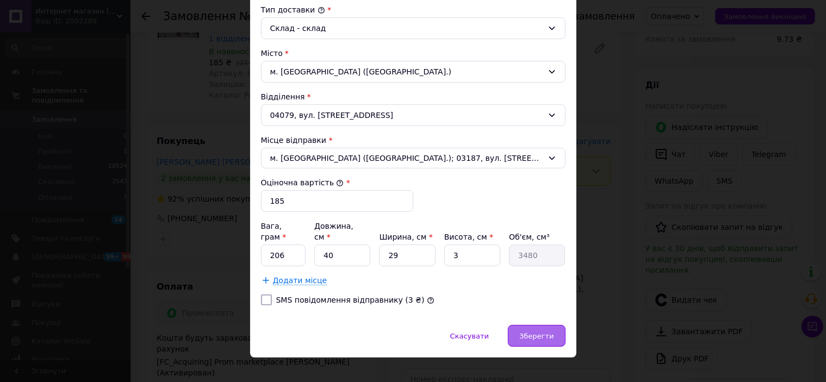
click at [548, 332] on span "Зберегти" at bounding box center [536, 336] width 34 height 8
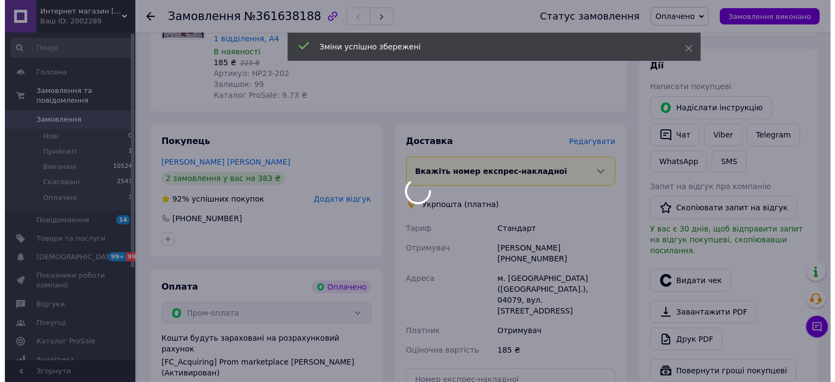
scroll to position [272, 0]
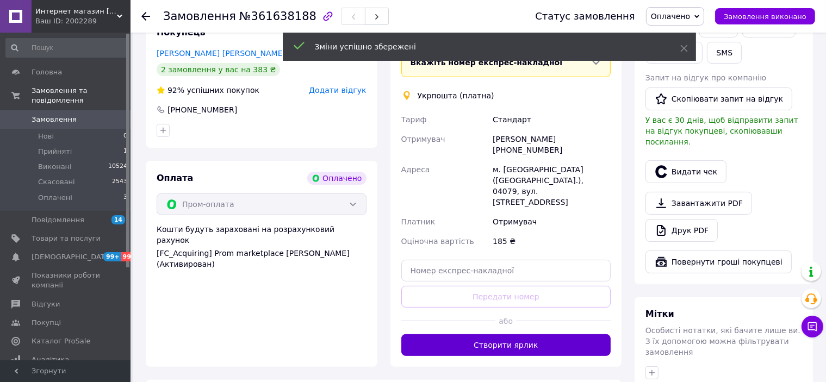
click at [513, 334] on button "Створити ярлик" at bounding box center [506, 345] width 210 height 22
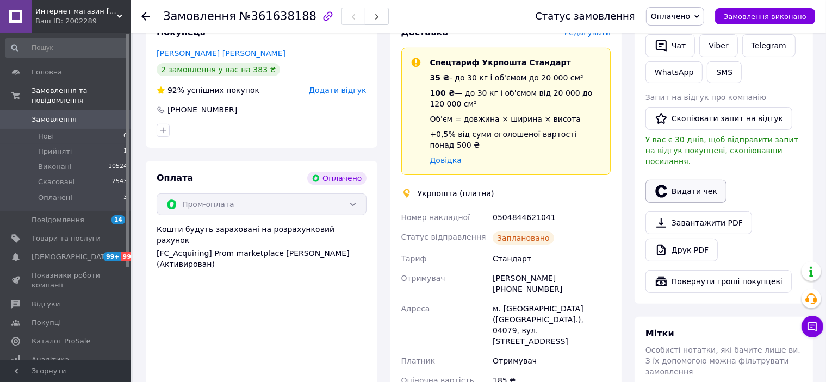
click at [687, 180] on button "Видати чек" at bounding box center [686, 191] width 81 height 23
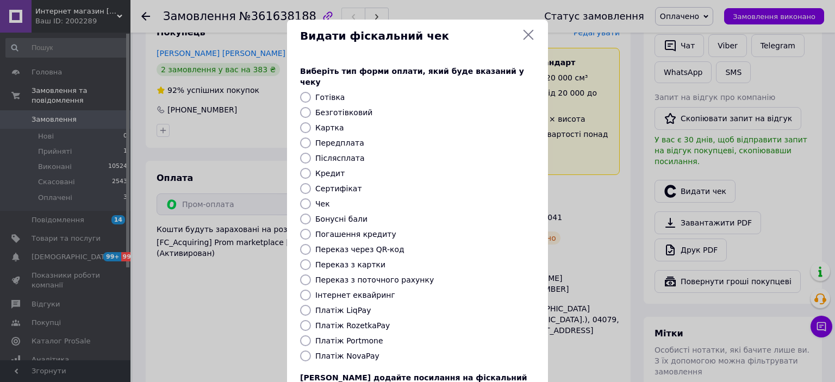
drag, startPoint x: 304, startPoint y: 314, endPoint x: 358, endPoint y: 316, distance: 53.9
click at [304, 320] on input "Платіж RozetkaPay" at bounding box center [305, 325] width 11 height 11
radio input "true"
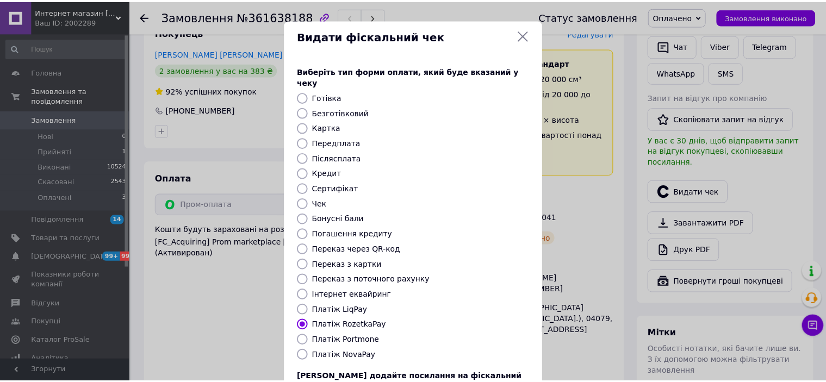
scroll to position [84, 0]
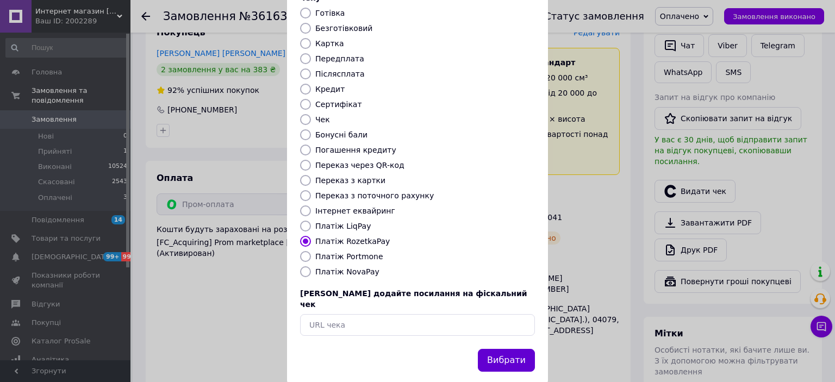
click at [498, 349] on button "Вибрати" at bounding box center [506, 360] width 57 height 23
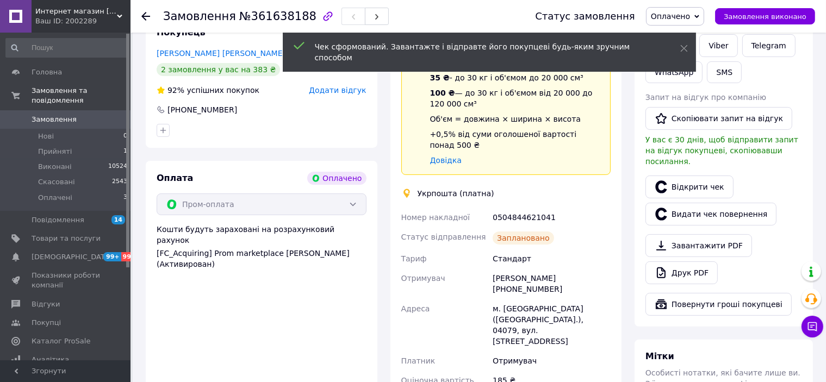
scroll to position [435, 0]
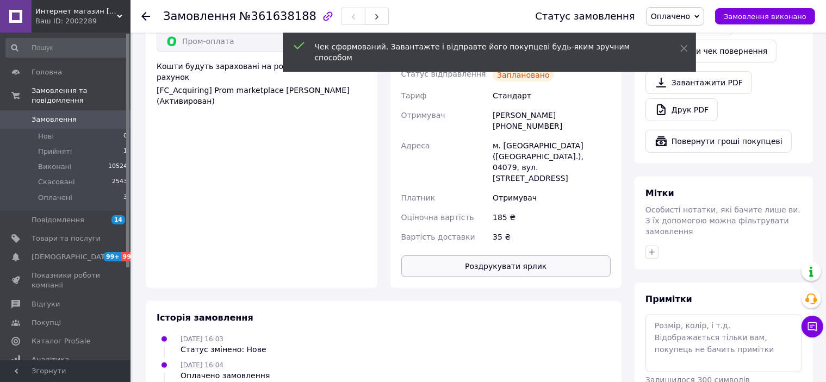
click at [509, 256] on button "Роздрукувати ярлик" at bounding box center [506, 267] width 210 height 22
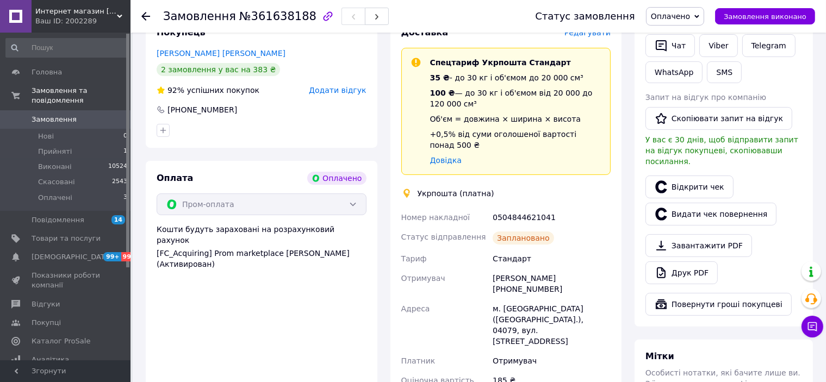
scroll to position [109, 0]
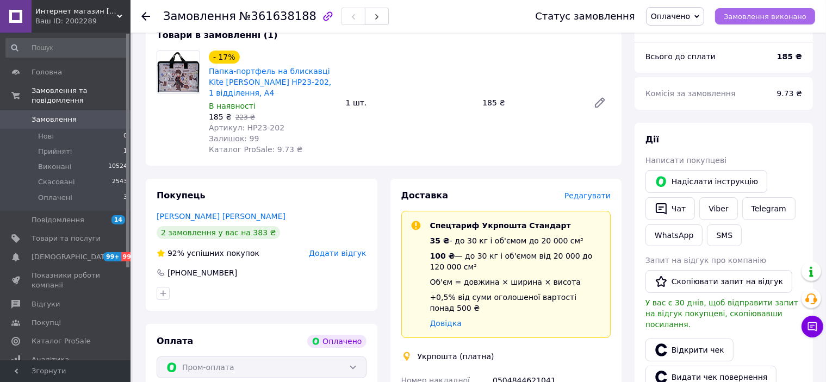
click at [753, 18] on span "Замовлення виконано" at bounding box center [765, 17] width 83 height 8
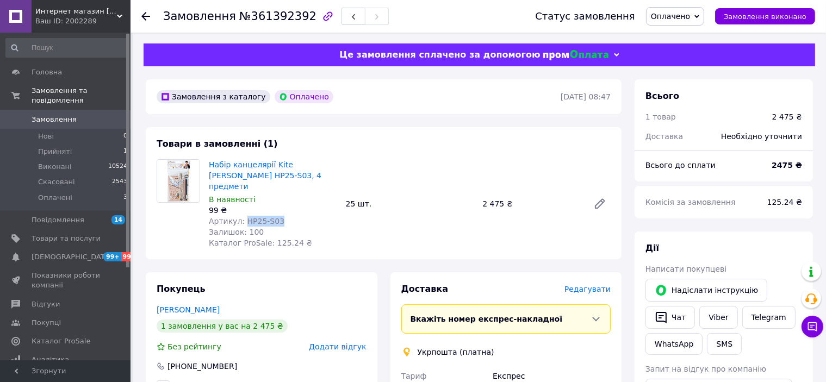
drag, startPoint x: 242, startPoint y: 209, endPoint x: 289, endPoint y: 209, distance: 47.3
click at [289, 216] on div "Артикул: HP25-S03" at bounding box center [273, 221] width 128 height 11
copy span "HP25-S03"
click at [753, 15] on span "Замовлення виконано" at bounding box center [765, 17] width 83 height 8
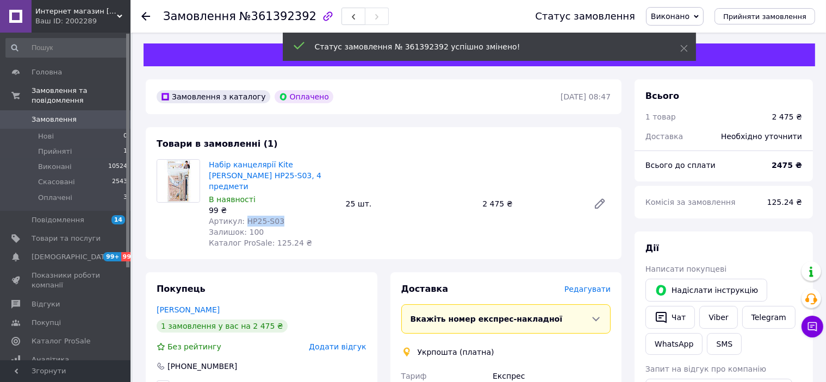
scroll to position [109, 0]
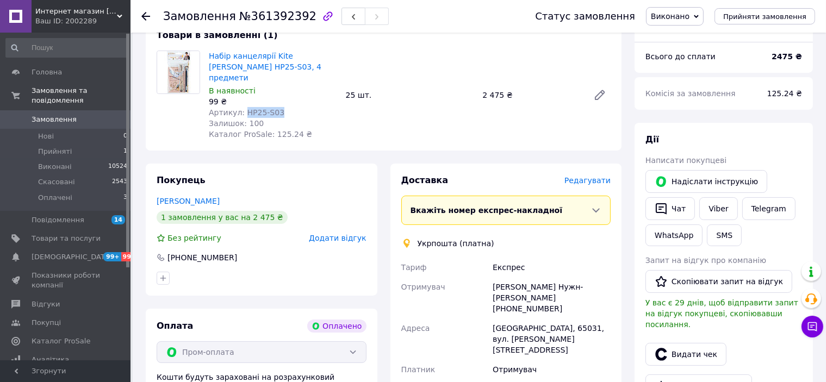
drag, startPoint x: 754, startPoint y: 17, endPoint x: 702, endPoint y: 56, distance: 64.8
click at [754, 18] on span "Прийняти замовлення" at bounding box center [764, 17] width 83 height 8
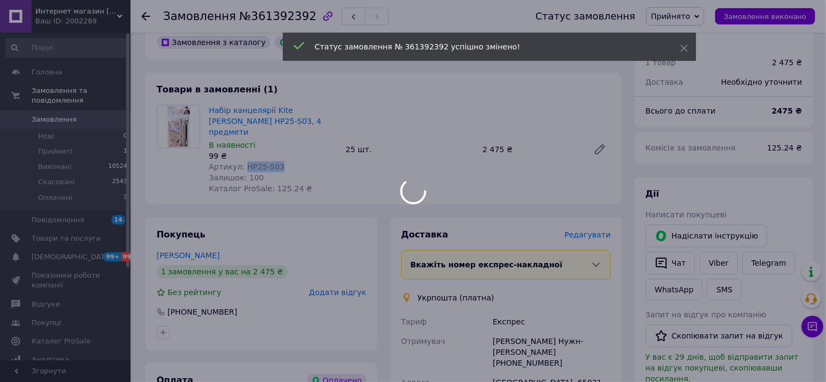
scroll to position [0, 0]
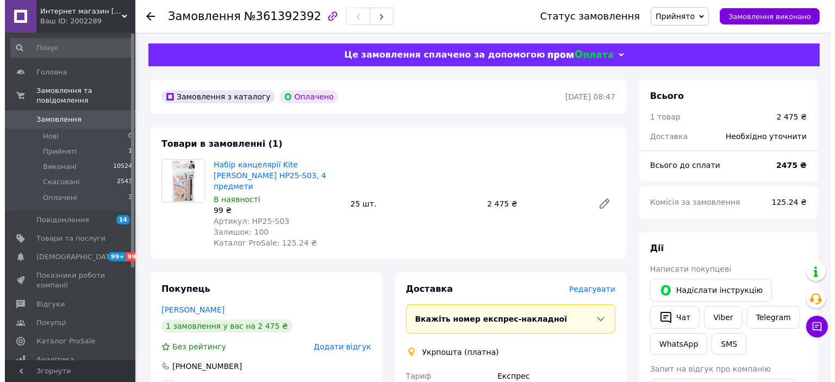
scroll to position [163, 0]
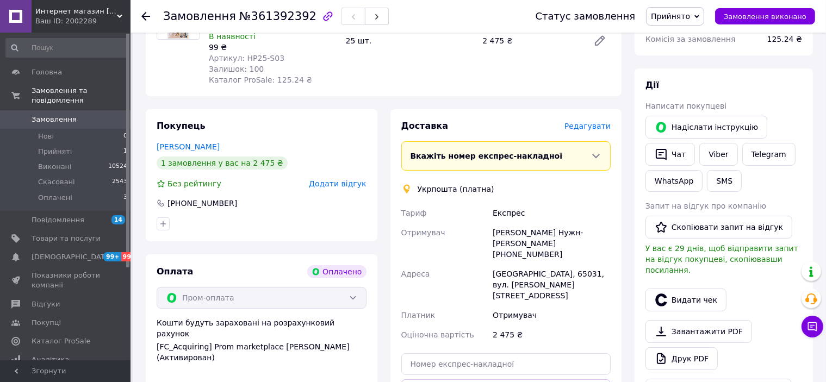
click at [326, 179] on span "Додати відгук" at bounding box center [337, 183] width 57 height 9
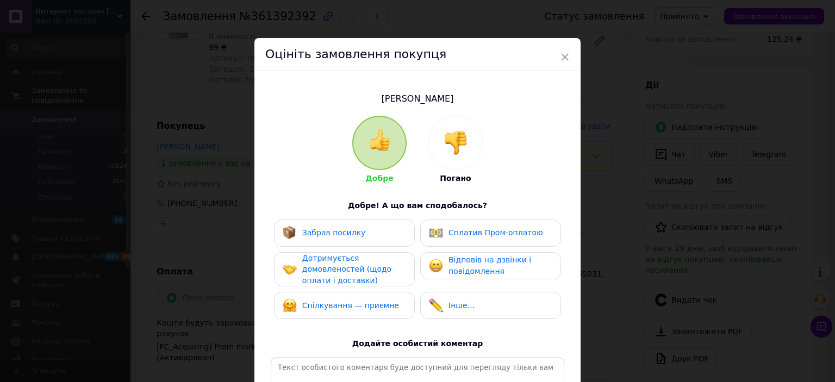
click at [322, 270] on span "Дотримується домовленостей (щодо оплати і доставки)" at bounding box center [346, 269] width 89 height 31
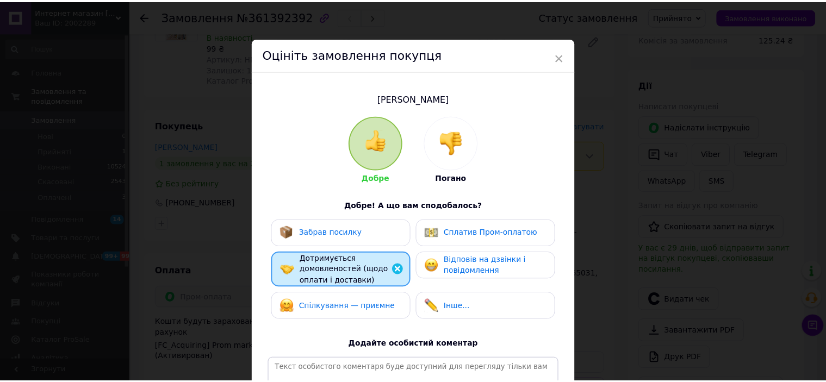
scroll to position [156, 0]
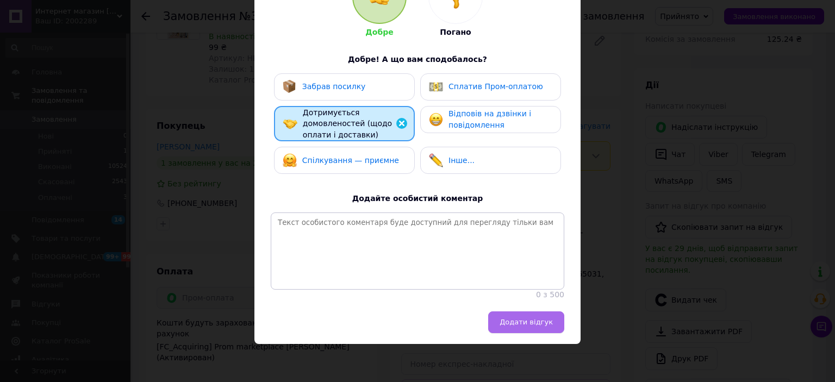
click at [529, 321] on span "Додати відгук" at bounding box center [526, 322] width 53 height 8
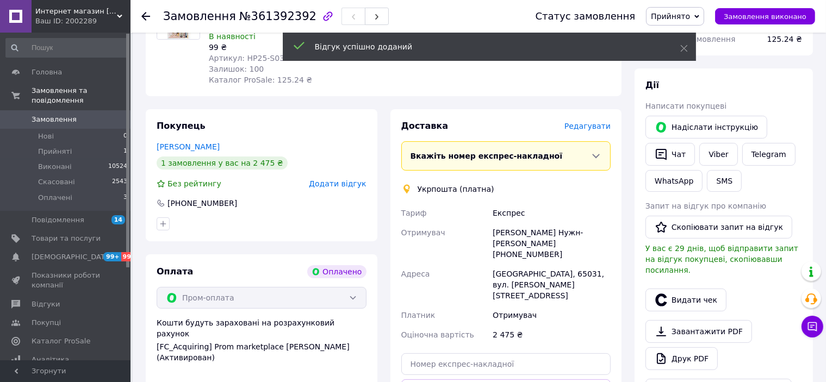
click at [596, 122] on span "Редагувати" at bounding box center [588, 126] width 46 height 9
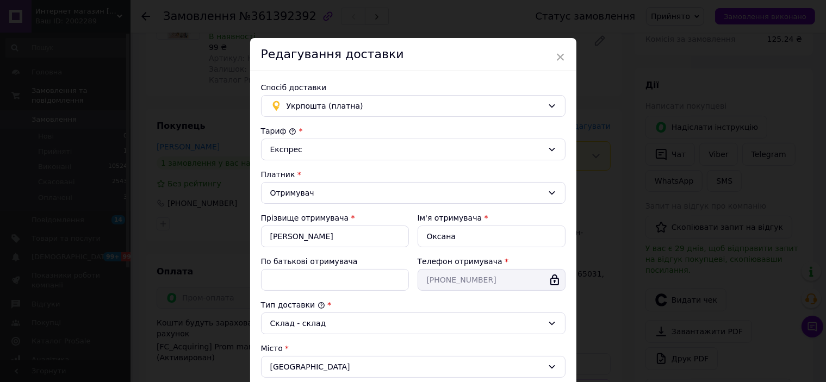
scroll to position [0, 0]
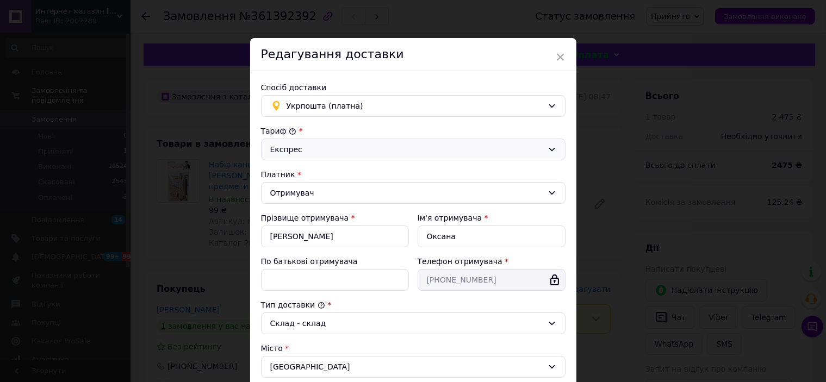
click at [518, 147] on div "Експрес" at bounding box center [406, 150] width 273 height 12
click at [305, 170] on li "Стандарт" at bounding box center [413, 173] width 303 height 21
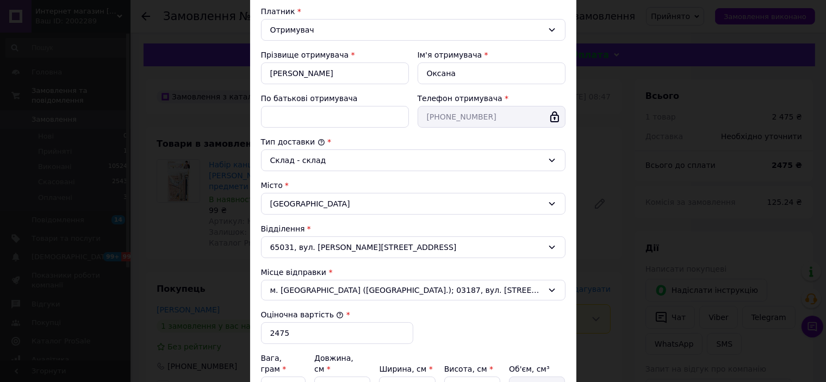
scroll to position [295, 0]
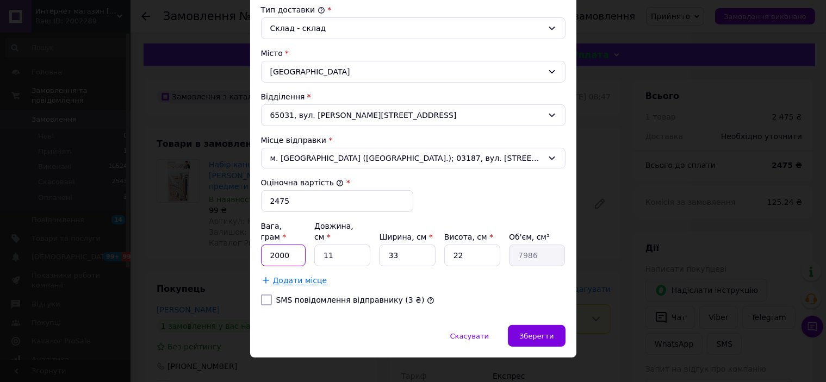
click at [292, 245] on input "2000" at bounding box center [283, 256] width 45 height 22
type input "2366"
click at [333, 245] on input "11" at bounding box center [342, 256] width 56 height 22
type input "1"
type input "726"
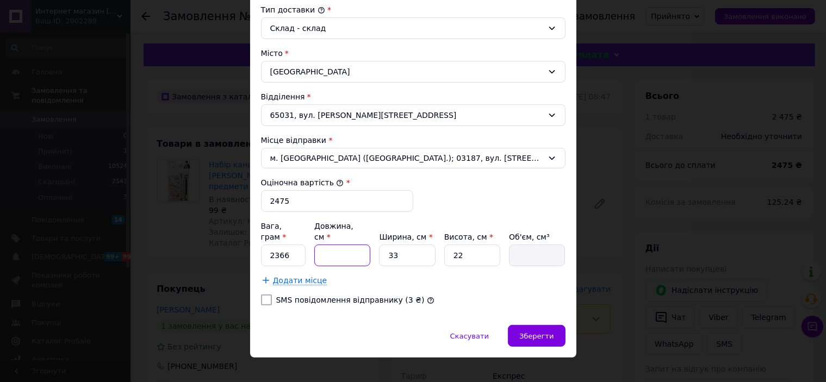
type input "2"
type input "1452"
type input "24"
type input "17424"
type input "24"
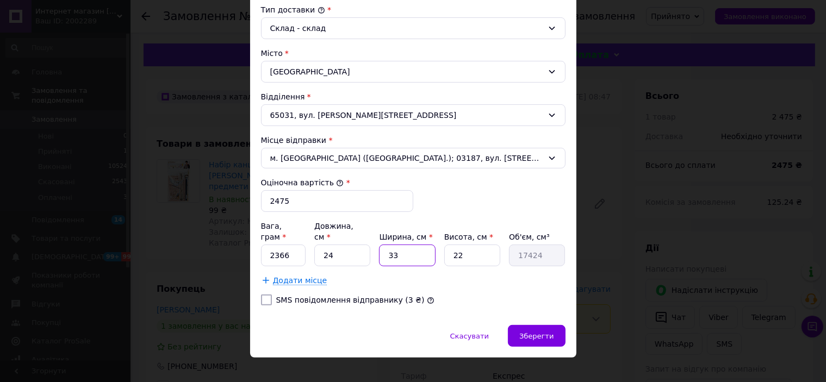
click at [400, 245] on input "33" at bounding box center [407, 256] width 56 height 22
type input "3"
type input "1584"
type input "2"
type input "1056"
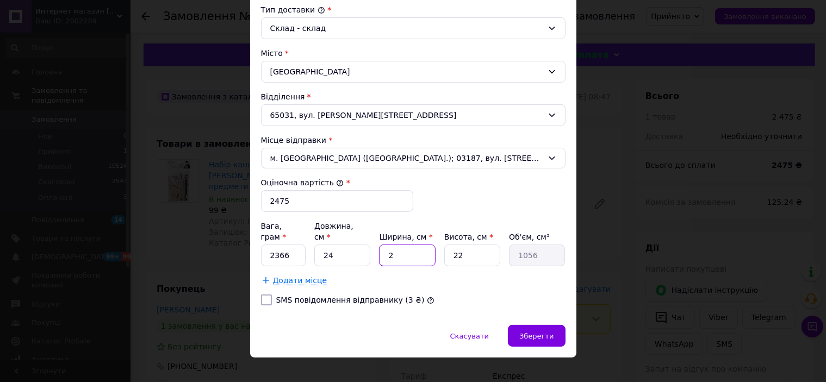
type input "24"
type input "12672"
type input "24"
click at [462, 245] on input "22" at bounding box center [472, 256] width 56 height 22
type input "2"
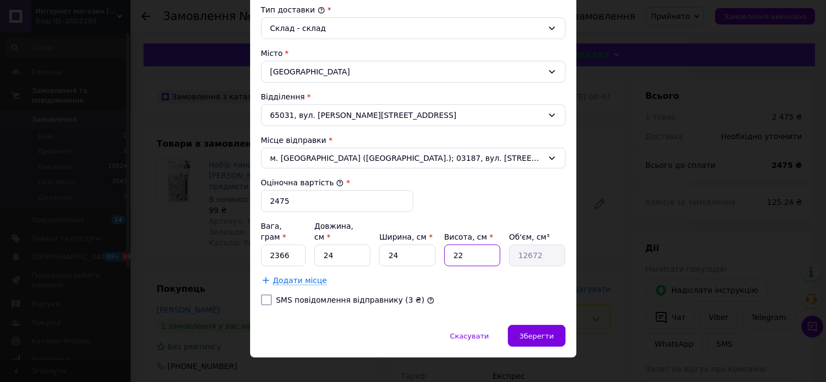
type input "1152"
type input "1"
type input "576"
type input "16"
type input "9216"
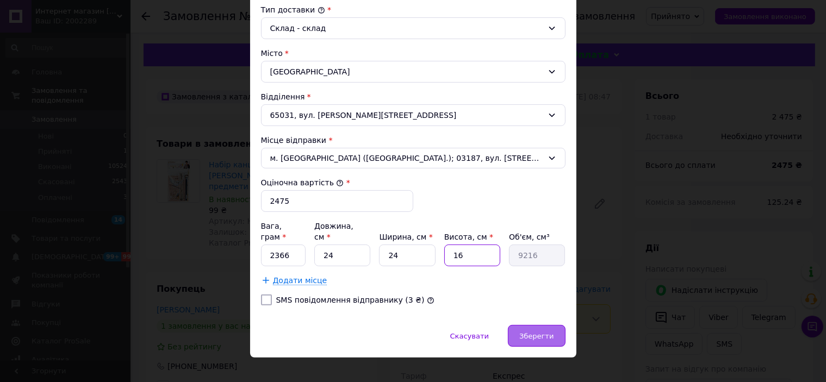
type input "16"
click at [535, 332] on span "Зберегти" at bounding box center [536, 336] width 34 height 8
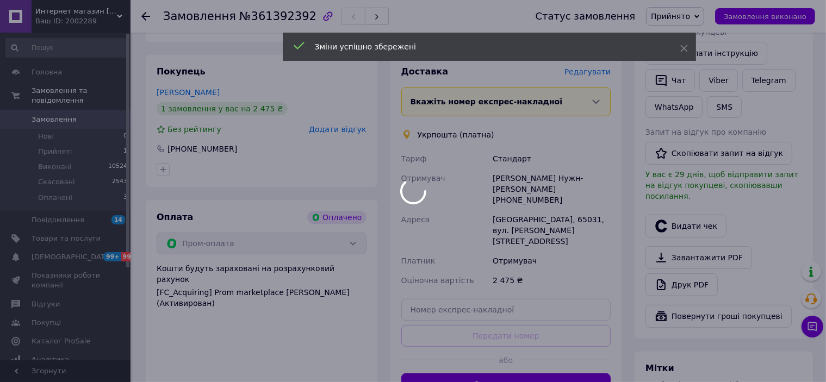
scroll to position [272, 0]
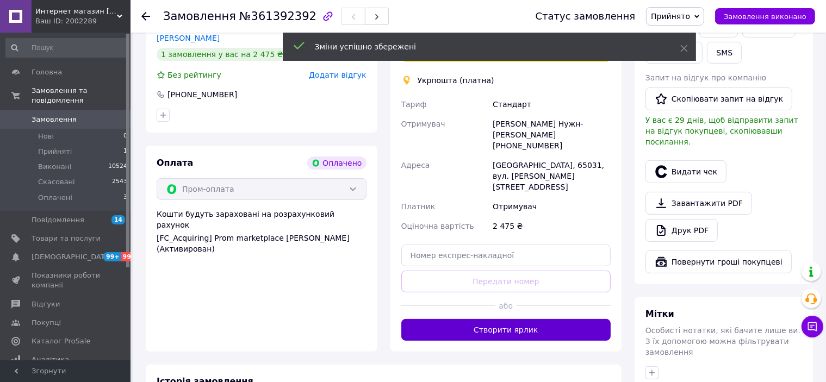
click at [511, 319] on button "Створити ярлик" at bounding box center [506, 330] width 210 height 22
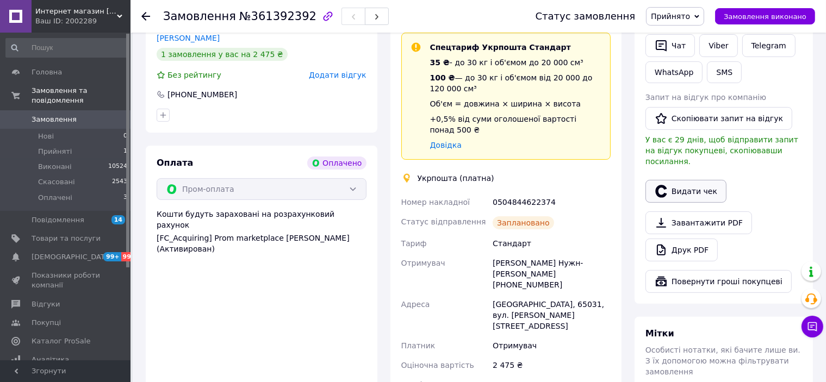
click at [685, 182] on button "Видати чек" at bounding box center [686, 191] width 81 height 23
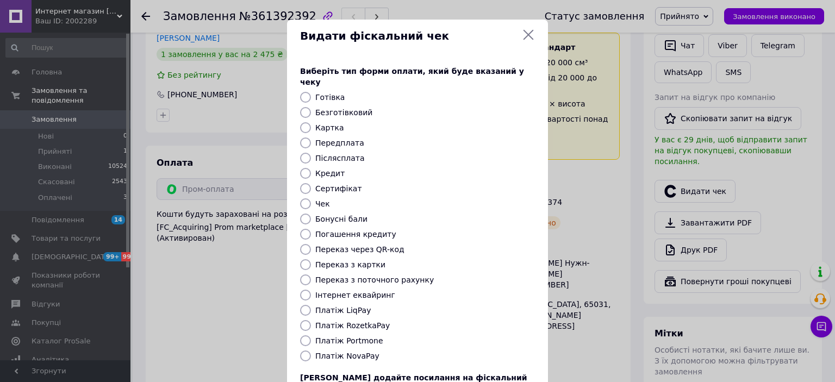
click at [307, 320] on input "Платіж RozetkaPay" at bounding box center [305, 325] width 11 height 11
radio input "true"
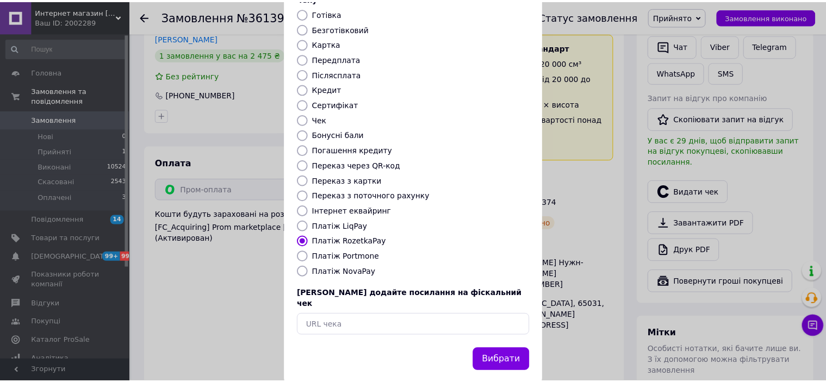
scroll to position [0, 0]
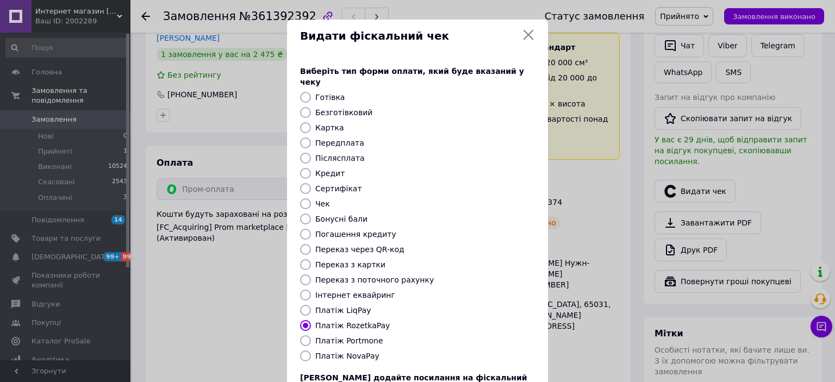
drag, startPoint x: 529, startPoint y: 33, endPoint x: 509, endPoint y: 60, distance: 33.1
click at [526, 36] on icon at bounding box center [528, 34] width 13 height 13
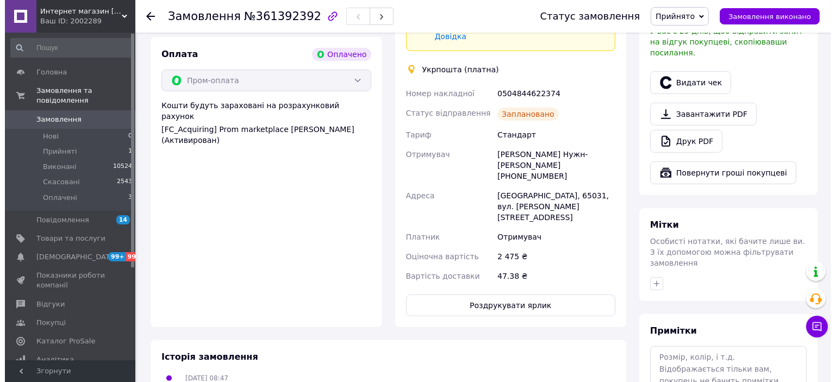
scroll to position [272, 0]
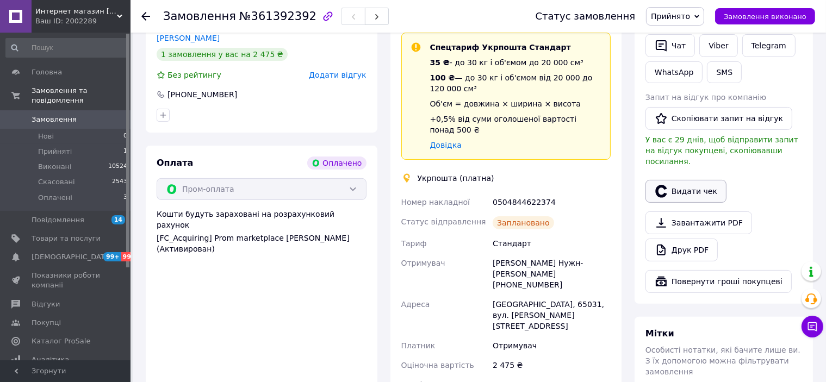
click at [698, 180] on button "Видати чек" at bounding box center [686, 191] width 81 height 23
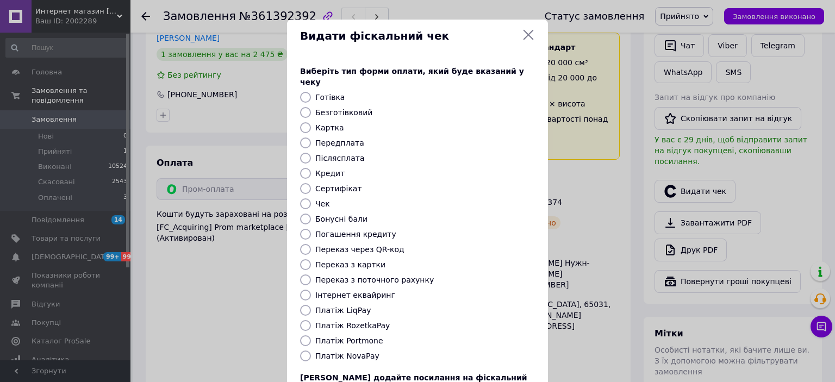
click at [305, 320] on input "Платіж RozetkaPay" at bounding box center [305, 325] width 11 height 11
radio input "true"
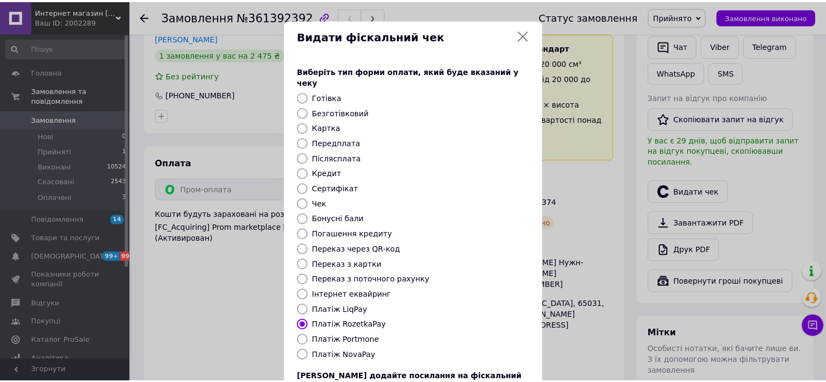
scroll to position [84, 0]
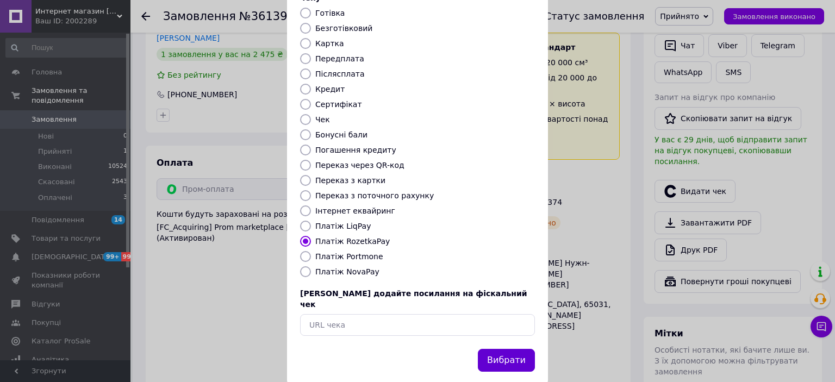
click at [501, 349] on button "Вибрати" at bounding box center [506, 360] width 57 height 23
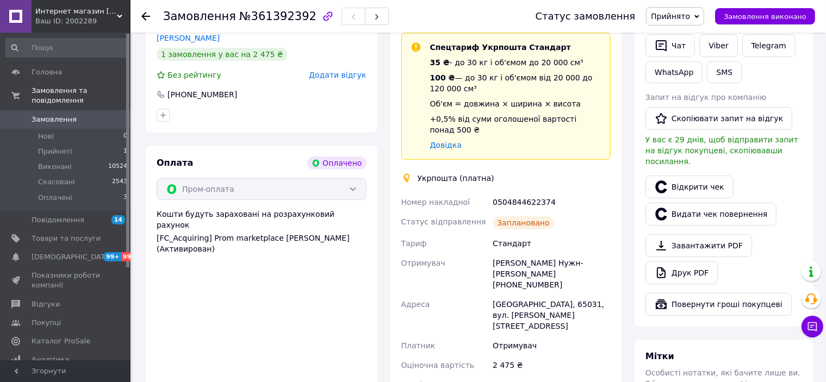
scroll to position [381, 0]
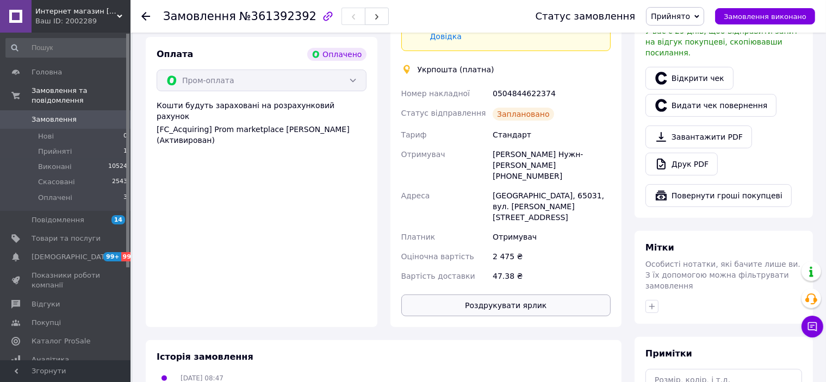
click at [506, 295] on button "Роздрукувати ярлик" at bounding box center [506, 306] width 210 height 22
click at [744, 15] on span "Замовлення виконано" at bounding box center [765, 17] width 83 height 8
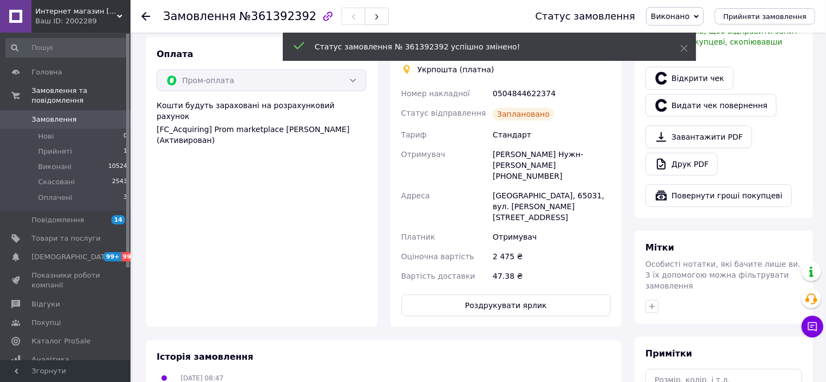
click at [50, 115] on span "Замовлення" at bounding box center [54, 120] width 45 height 10
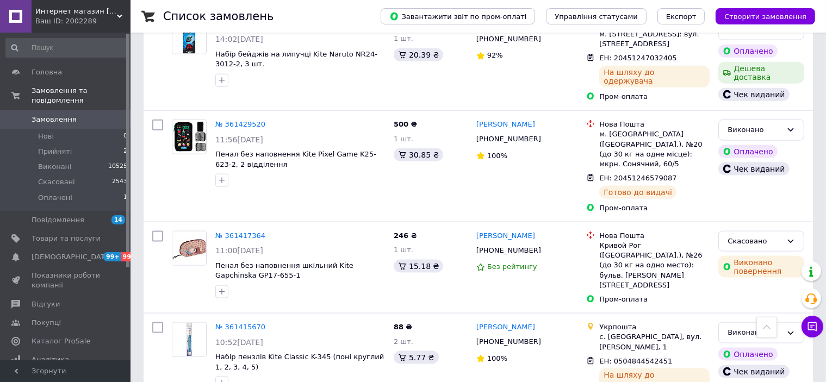
scroll to position [1251, 0]
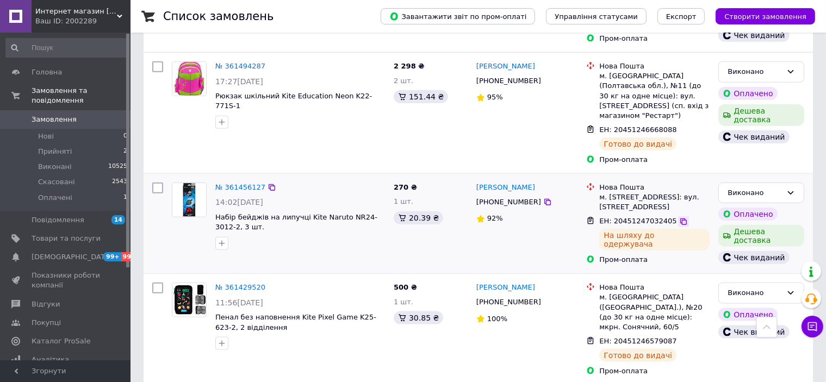
click at [679, 218] on icon at bounding box center [683, 222] width 9 height 9
click at [191, 278] on div "№ 361429520 11:56, 11.09.2025 Пенал без наповнення Kite Pixel Game K25-623-2, 2…" at bounding box center [279, 329] width 222 height 102
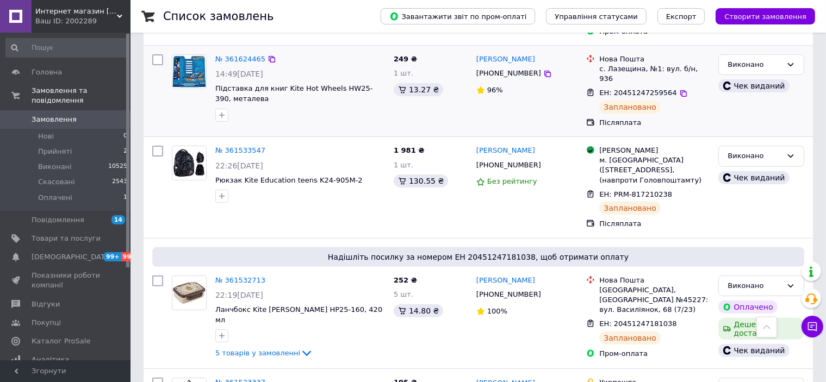
scroll to position [54, 0]
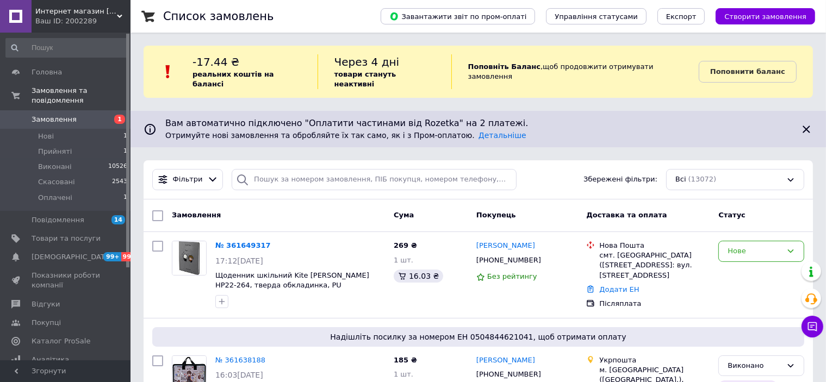
scroll to position [109, 0]
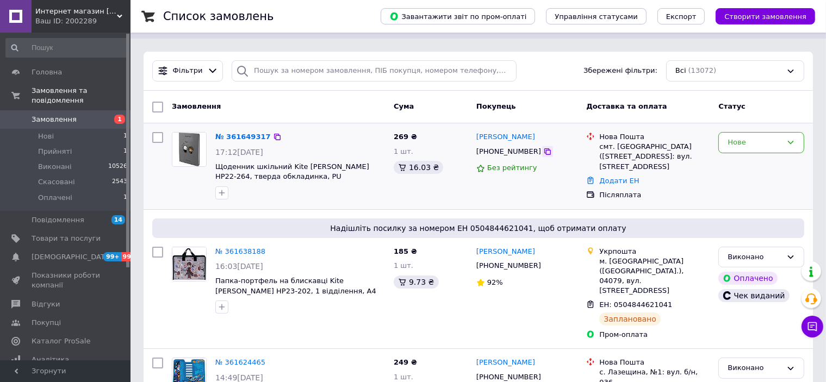
click at [543, 147] on icon at bounding box center [547, 151] width 9 height 9
drag, startPoint x: 156, startPoint y: 186, endPoint x: 175, endPoint y: 184, distance: 18.6
click at [157, 186] on div at bounding box center [158, 166] width 20 height 77
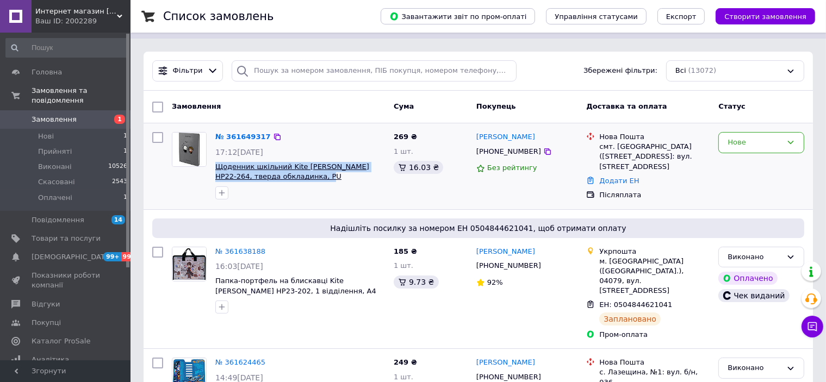
drag, startPoint x: 295, startPoint y: 165, endPoint x: 216, endPoint y: 157, distance: 79.3
click at [216, 162] on span "Щоденник шкільний Kite [PERSON_NAME] HP22-264, тверда обкладинка, PU" at bounding box center [300, 172] width 170 height 20
copy span "Щоденник шкільний Kite [PERSON_NAME] HP22-264, тверда обкладинка, PU"
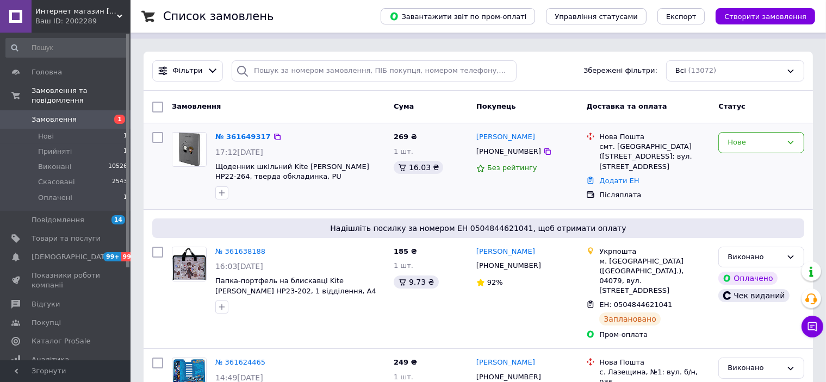
click at [173, 190] on div at bounding box center [190, 166] width 44 height 76
click at [761, 137] on div "Нове" at bounding box center [755, 142] width 54 height 11
click at [744, 156] on li "Прийнято" at bounding box center [761, 166] width 85 height 20
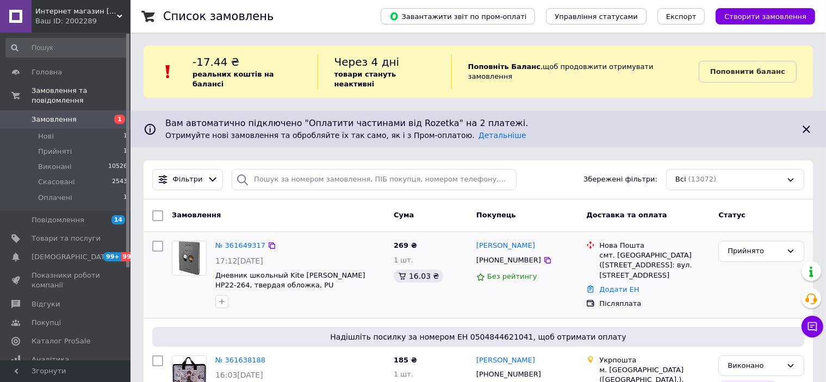
scroll to position [54, 0]
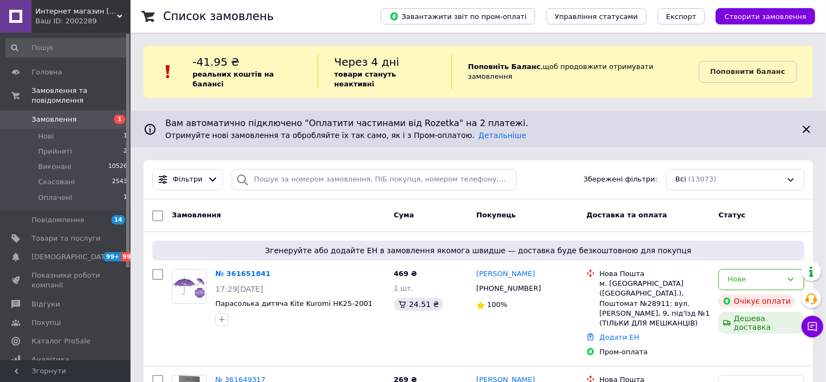
scroll to position [109, 0]
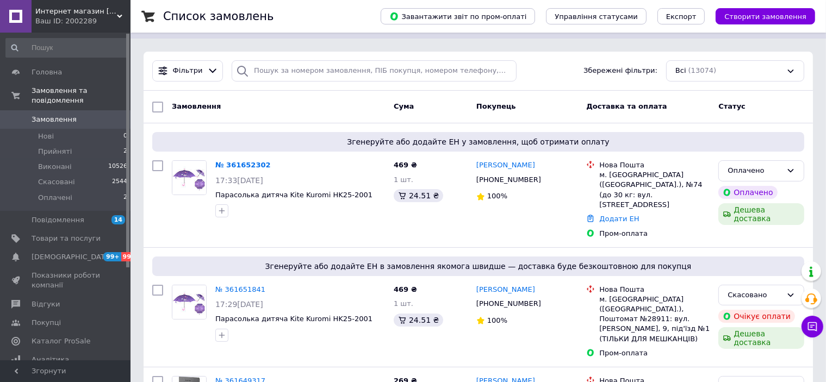
scroll to position [218, 0]
